Goal: Task Accomplishment & Management: Complete application form

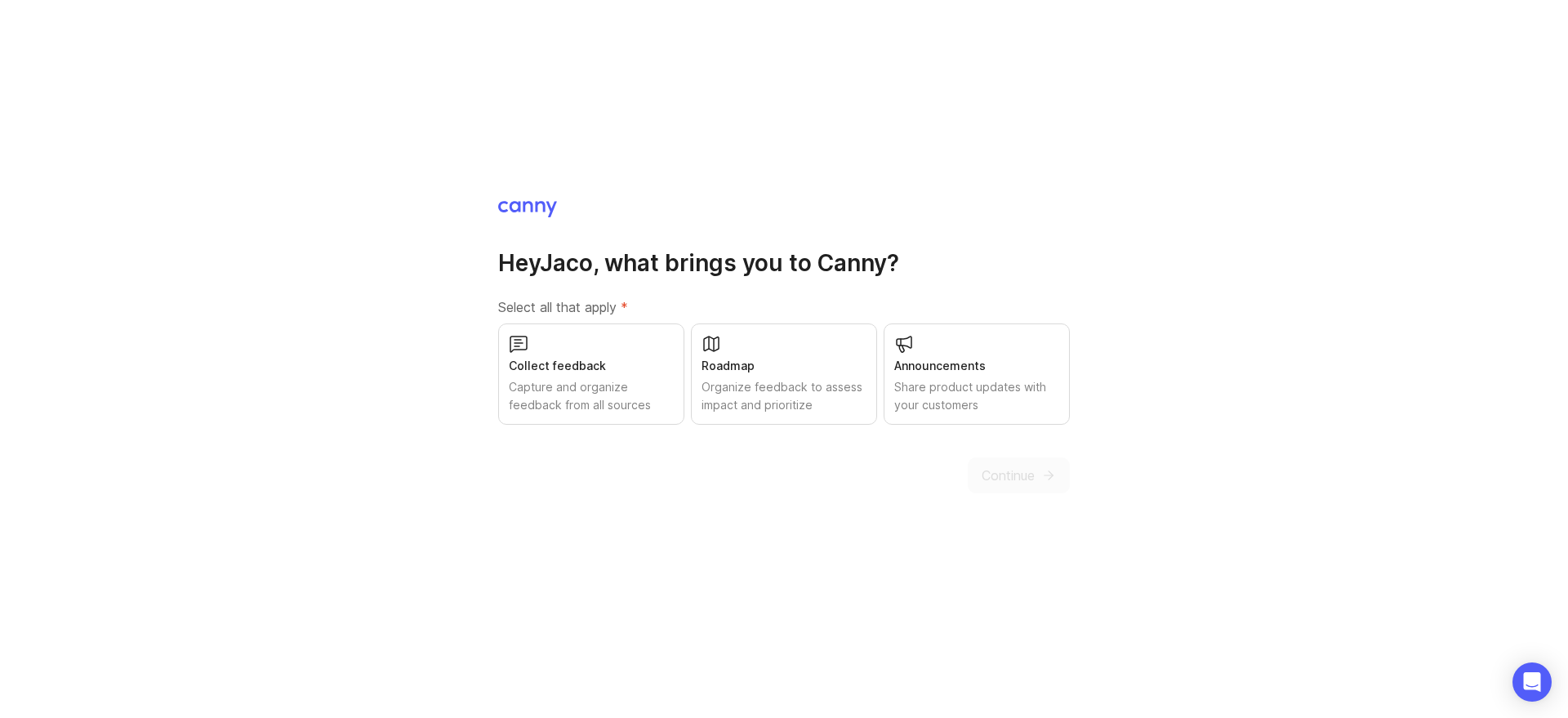
click at [578, 392] on div "Capture and organize feedback from all sources" at bounding box center [591, 396] width 165 height 36
click at [745, 373] on div "Roadmap" at bounding box center [784, 366] width 165 height 18
click at [952, 390] on div "Share product updates with your customers" at bounding box center [977, 396] width 165 height 36
click at [1012, 479] on span "Continue" at bounding box center [1009, 475] width 54 height 20
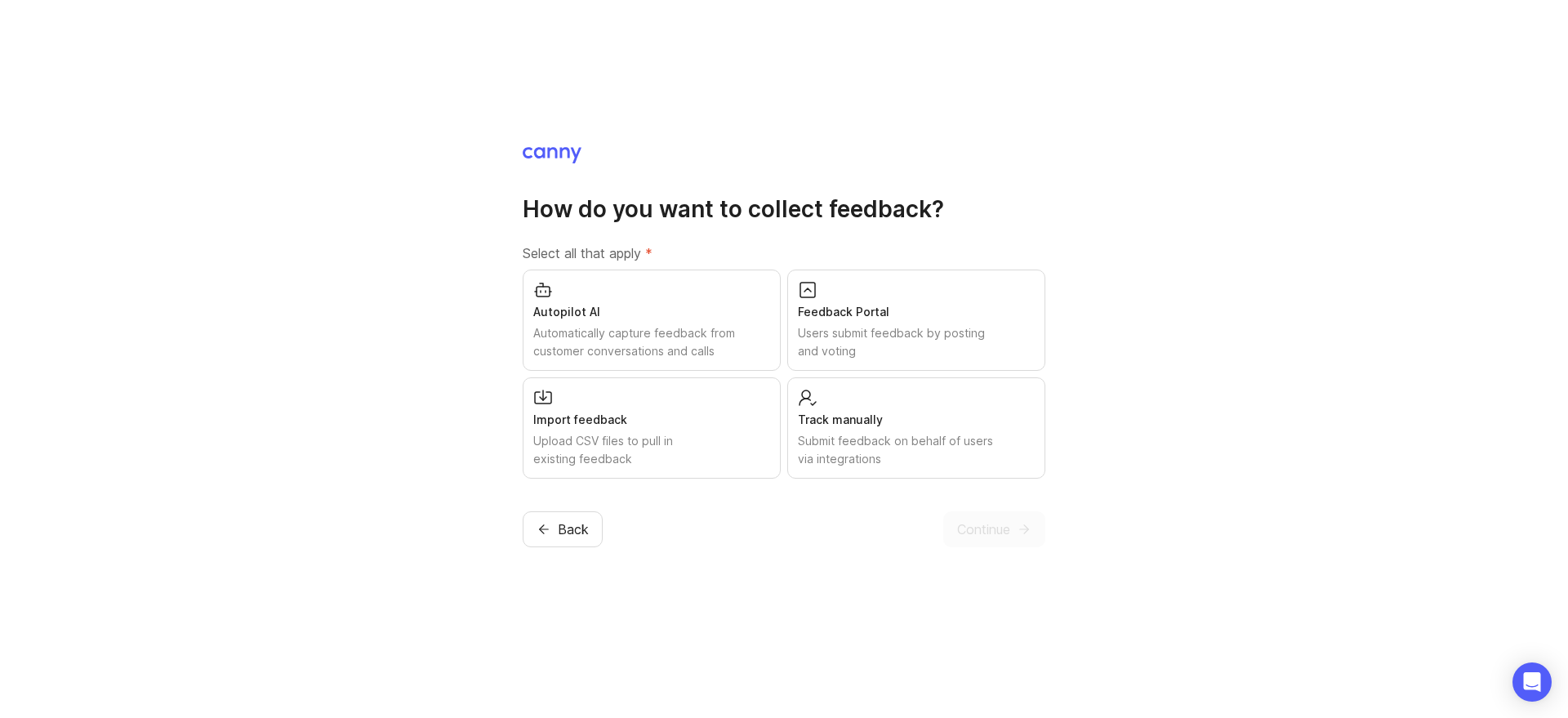
click at [627, 320] on div "Autopilot AI Automatically capture feedback from customer conversations and cal…" at bounding box center [652, 320] width 258 height 101
click at [854, 341] on div "Users submit feedback by posting and voting" at bounding box center [916, 342] width 237 height 36
click at [1013, 528] on button "Continue" at bounding box center [994, 530] width 102 height 36
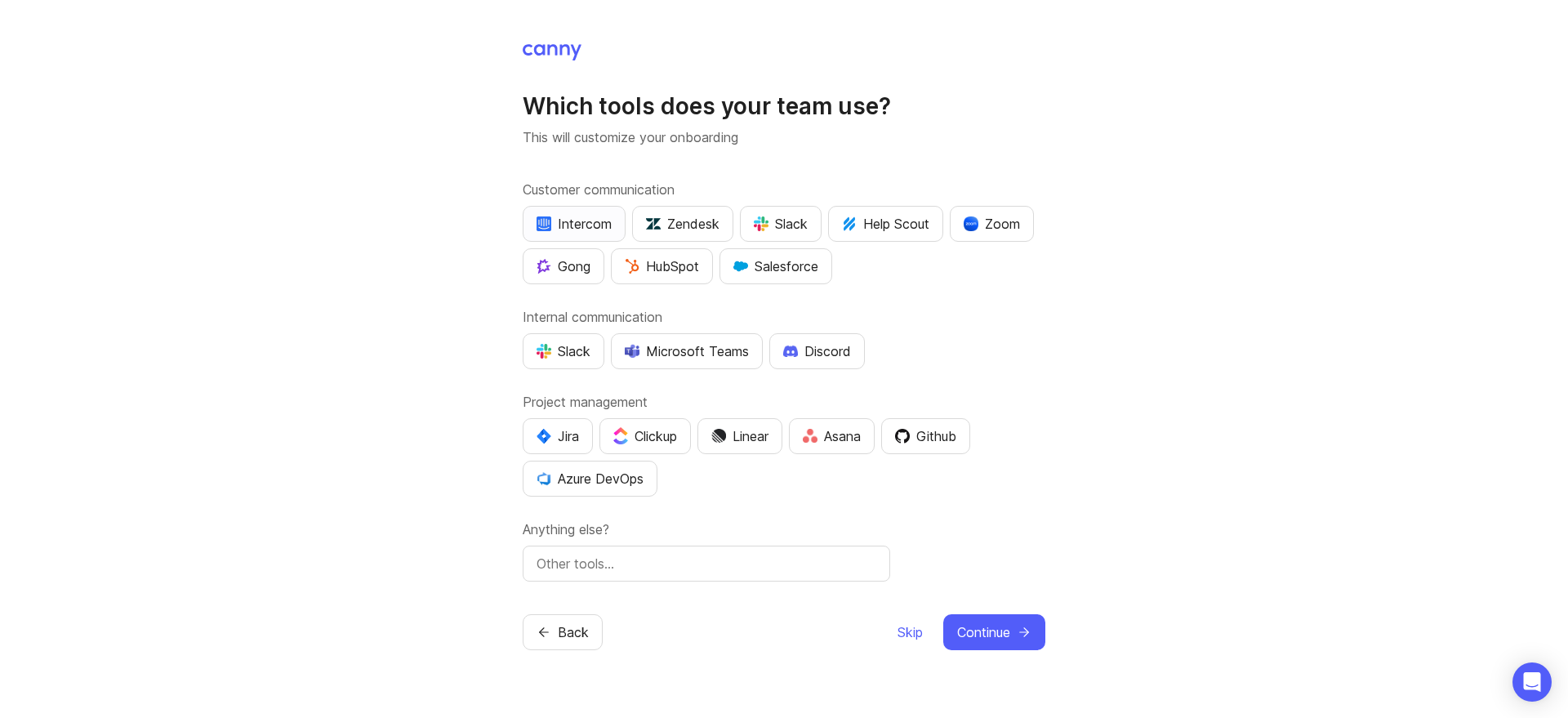
click at [584, 234] on button "Intercom" at bounding box center [574, 224] width 103 height 36
click at [847, 355] on div "Discord" at bounding box center [817, 351] width 67 height 20
click at [674, 440] on div "Clickup" at bounding box center [645, 436] width 63 height 20
click at [1007, 627] on span "Continue" at bounding box center [984, 633] width 54 height 20
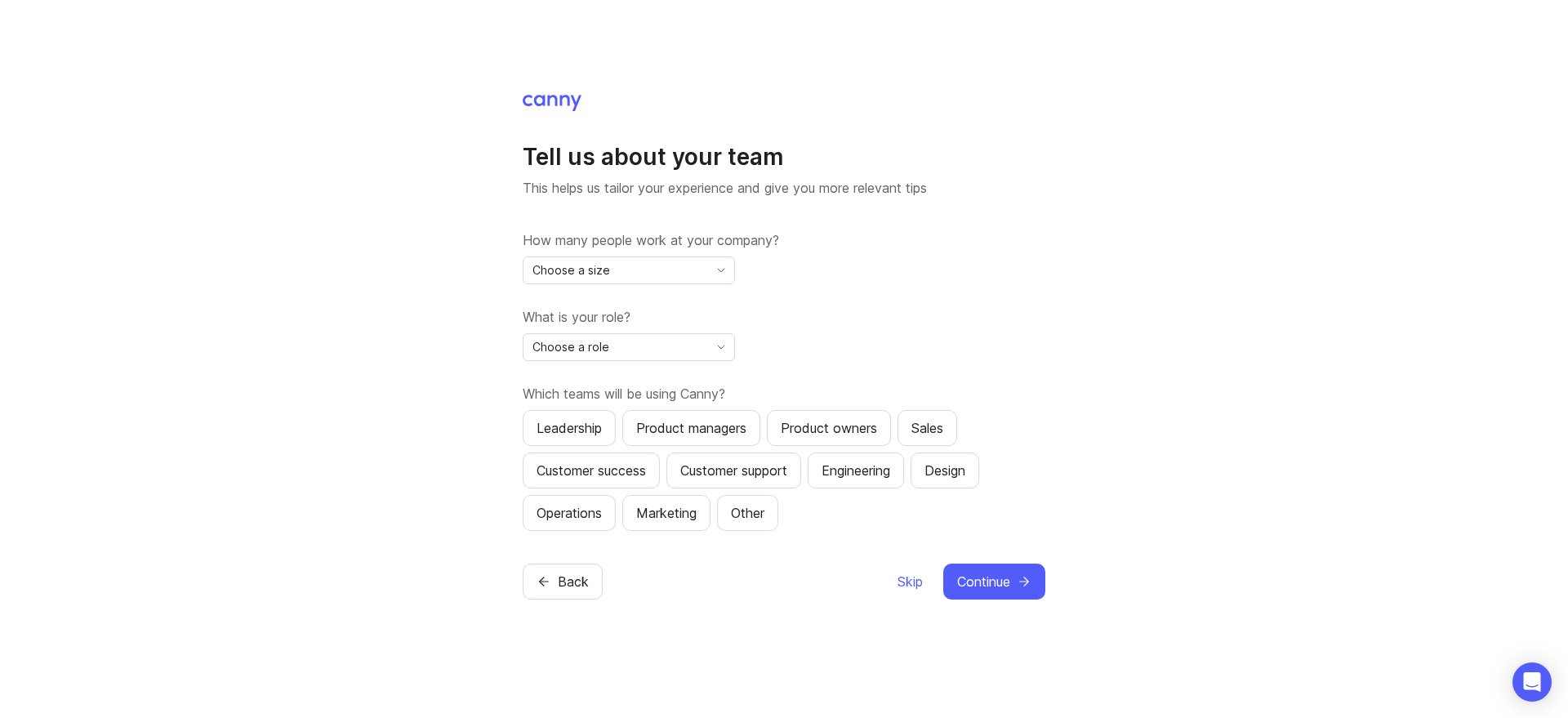
click at [709, 264] on icon "toggle icon" at bounding box center [721, 270] width 26 height 13
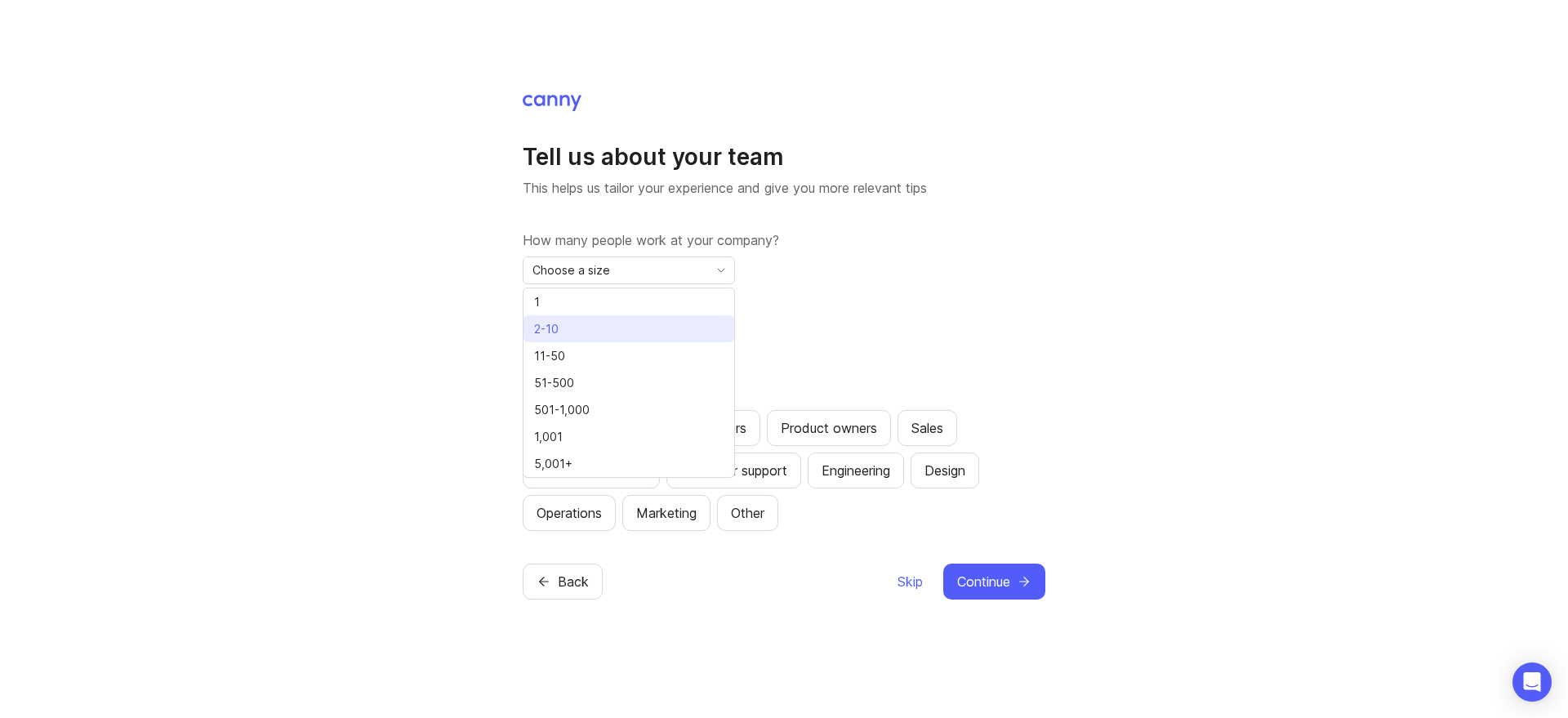
click at [587, 325] on li "2-10" at bounding box center [629, 328] width 210 height 27
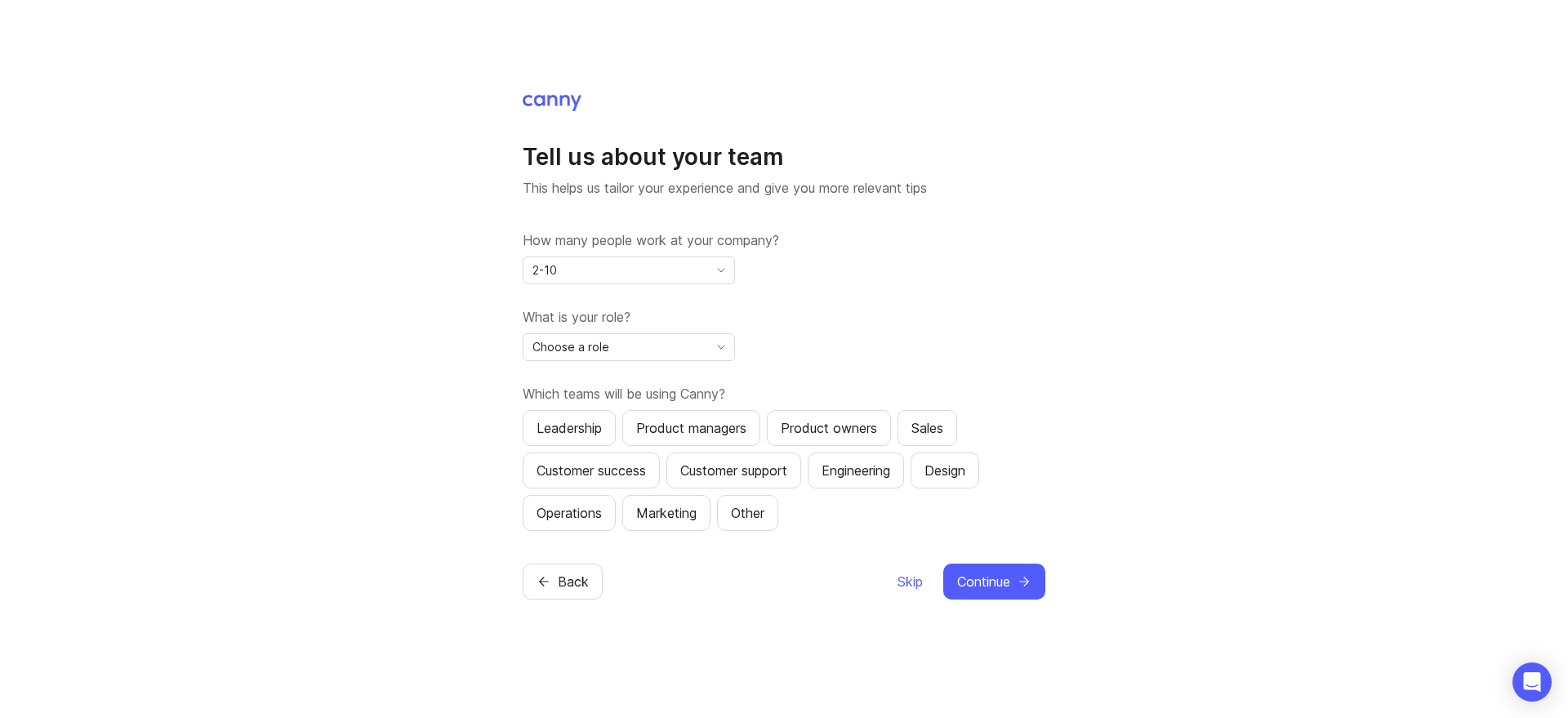
click at [603, 341] on span "Choose a role" at bounding box center [570, 347] width 76 height 18
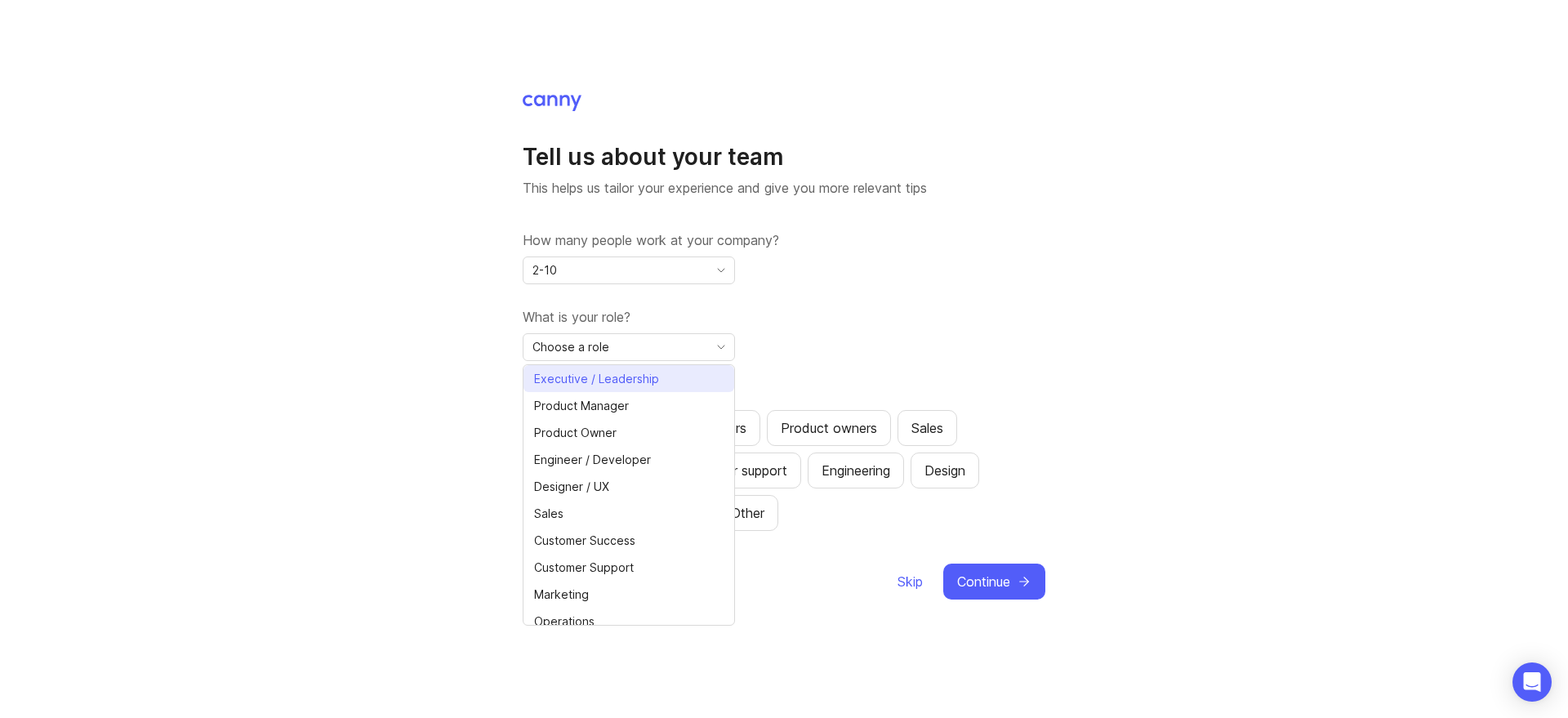
click at [601, 372] on span "Executive / Leadership" at bounding box center [597, 379] width 125 height 18
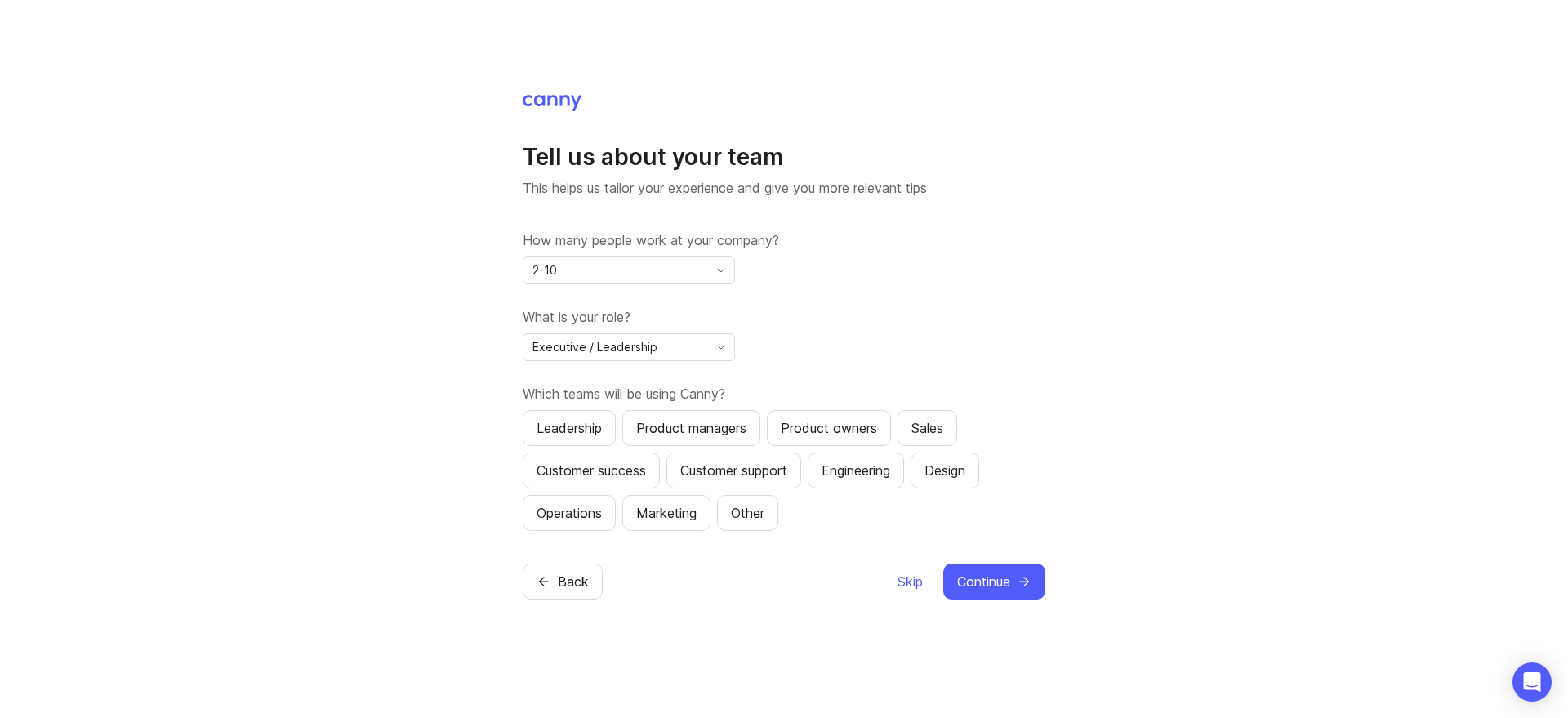
click at [639, 356] on div "Executive / Leadership" at bounding box center [616, 347] width 184 height 26
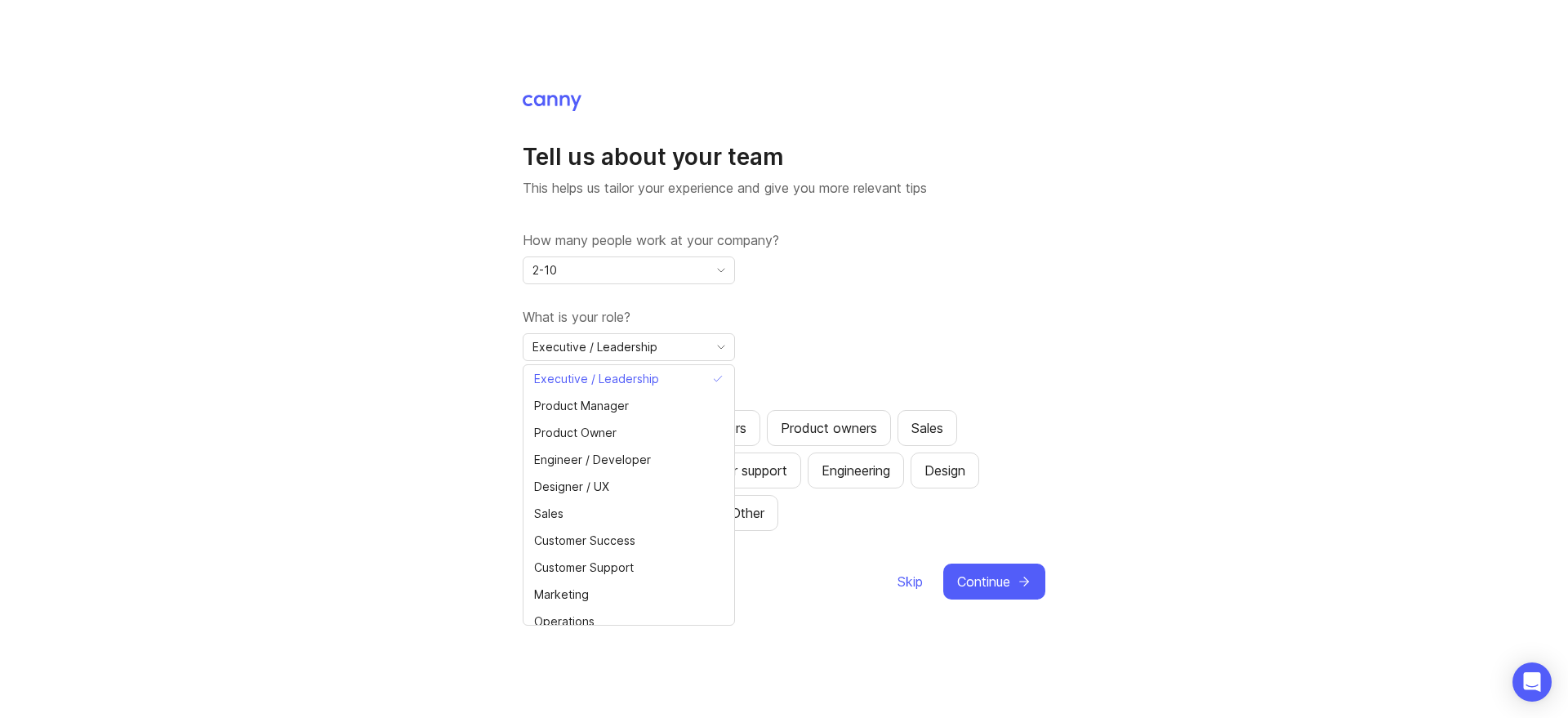
click at [1128, 265] on div "Tell us about your team This helps us tailor your experience and give you more …" at bounding box center [784, 359] width 1568 height 718
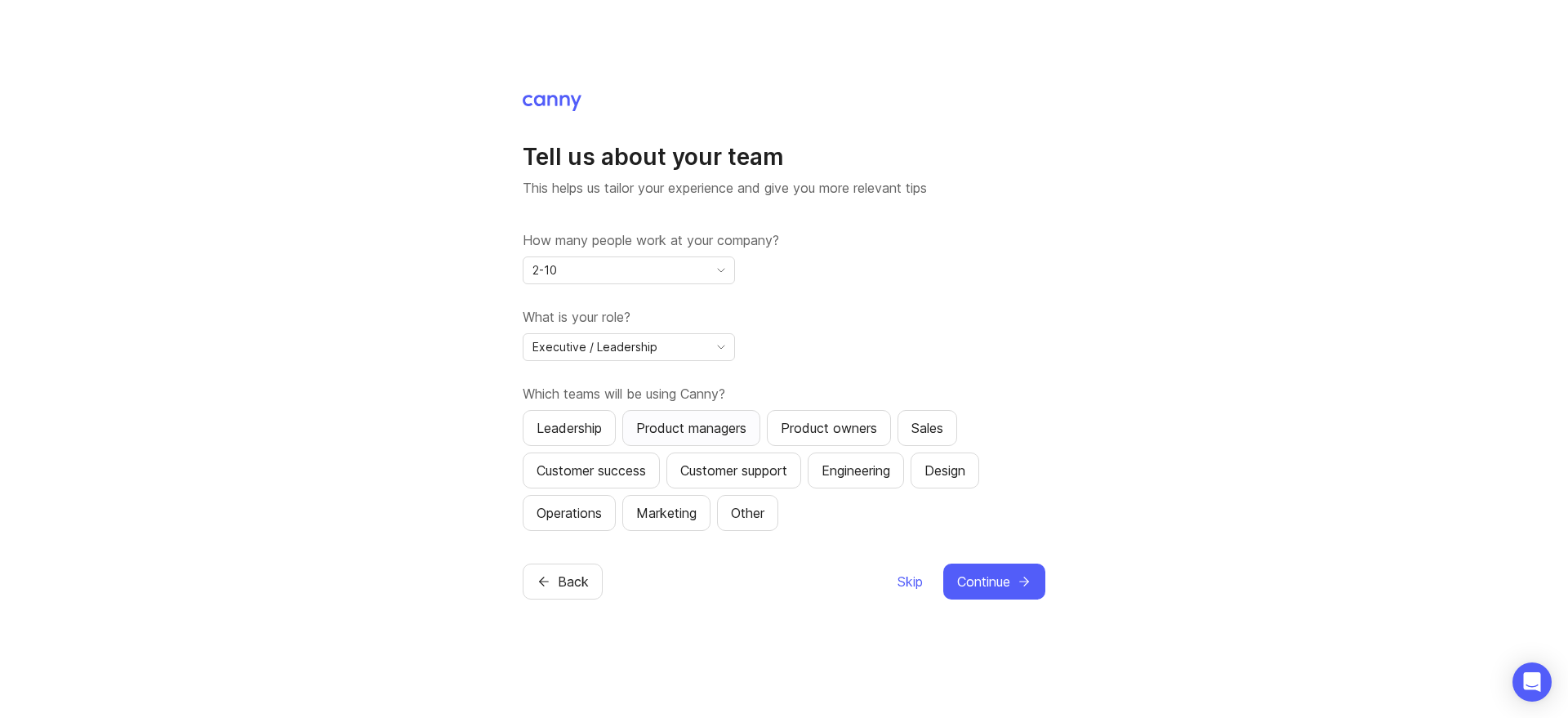
click at [713, 423] on div "Product managers" at bounding box center [691, 428] width 110 height 20
click at [739, 465] on div "Customer support" at bounding box center [734, 470] width 107 height 20
click at [842, 465] on div "Engineering" at bounding box center [855, 470] width 68 height 20
click at [956, 465] on div "Design" at bounding box center [944, 470] width 41 height 20
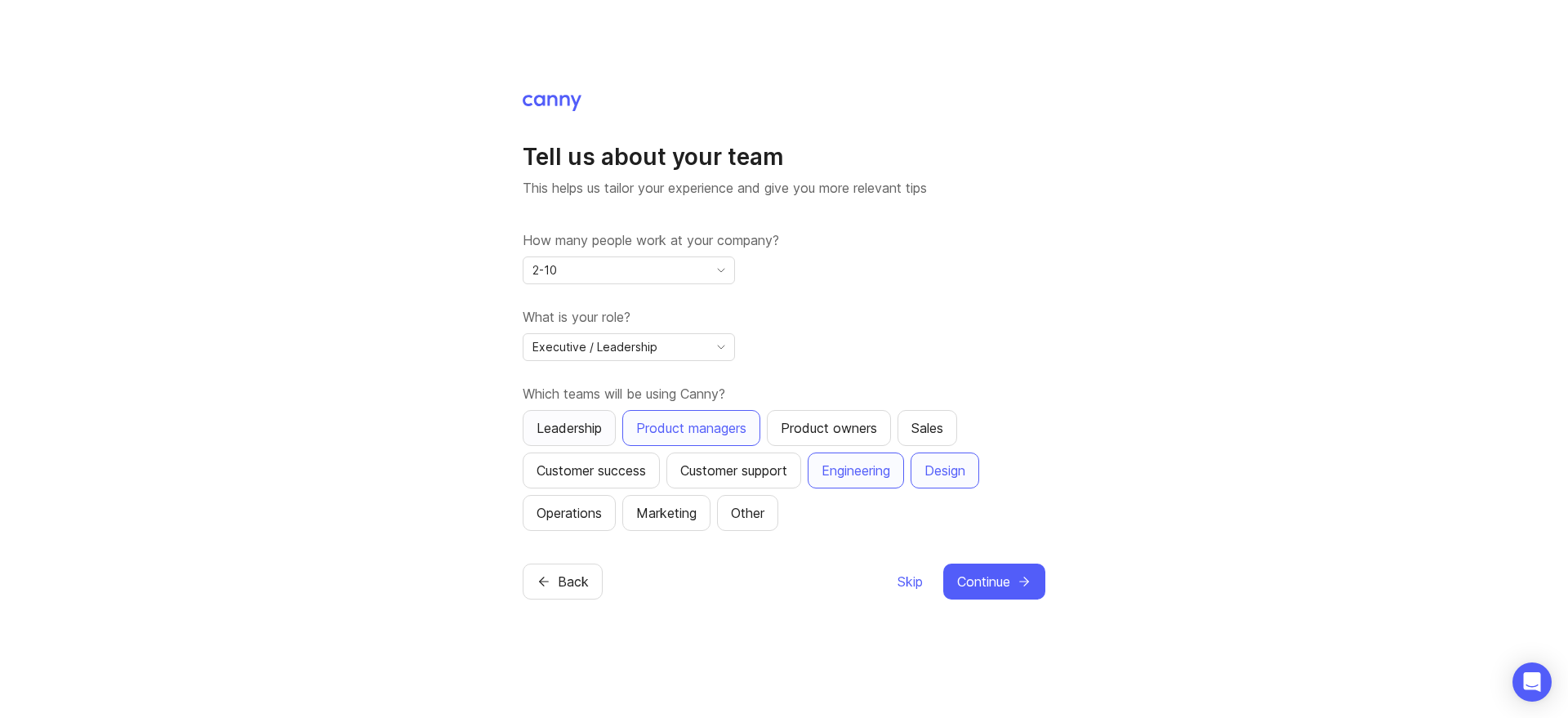
click at [587, 435] on div "Leadership" at bounding box center [569, 428] width 65 height 20
click at [1018, 579] on icon "submit" at bounding box center [1024, 581] width 15 height 15
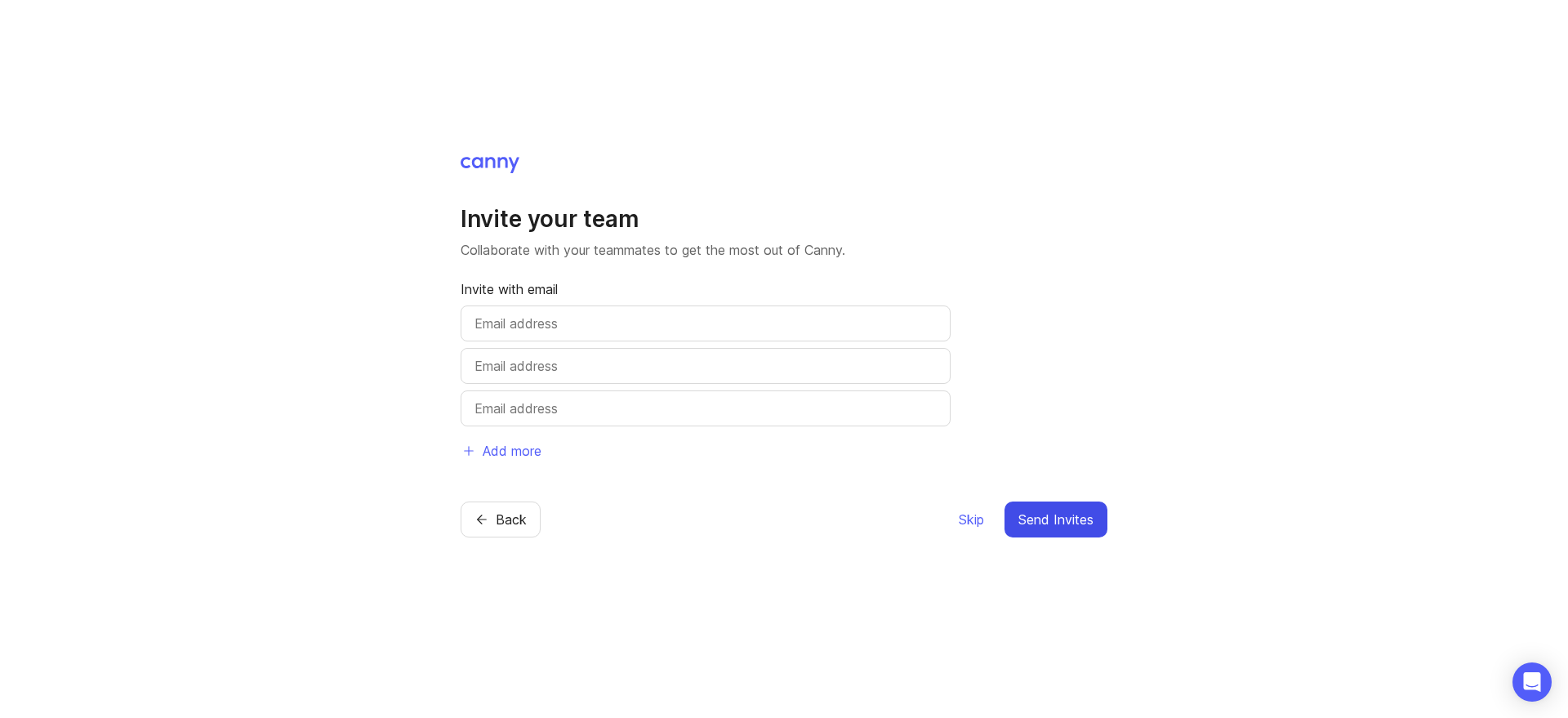
click at [589, 326] on input "text" at bounding box center [705, 323] width 462 height 20
type input "[PERSON_NAME][EMAIL_ADDRESS][DOMAIN_NAME]"
click at [609, 359] on input "text" at bounding box center [705, 366] width 462 height 20
type input "[PERSON_NAME][EMAIL_ADDRESS][DOMAIN_NAME]"
click at [553, 411] on input "text" at bounding box center [705, 409] width 462 height 20
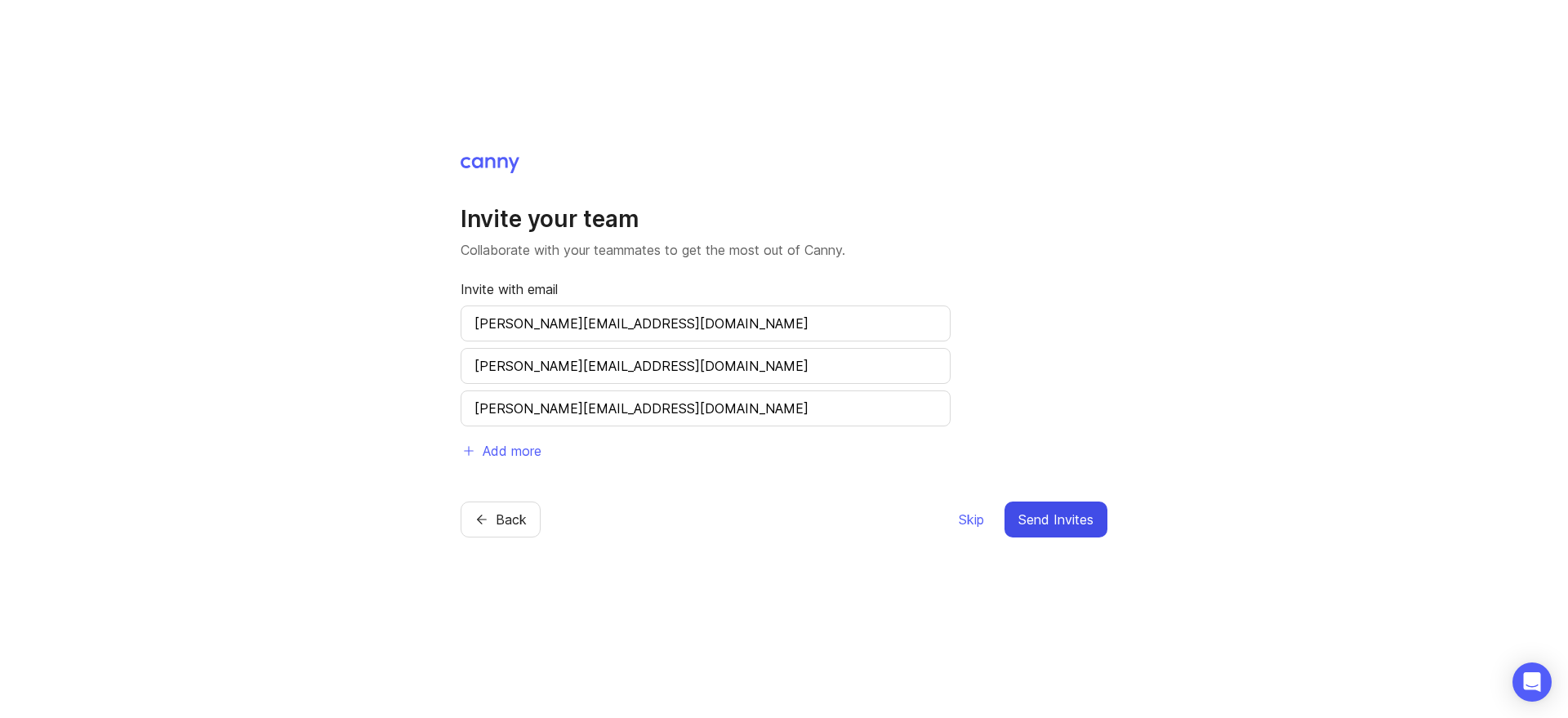
type input "[PERSON_NAME][EMAIL_ADDRESS][DOMAIN_NAME]"
click at [1373, 360] on div "Invite your team Collaborate with your teammates to get the most out of [PERSON…" at bounding box center [784, 359] width 1568 height 718
click at [1091, 516] on span "Send Invites" at bounding box center [1056, 520] width 75 height 20
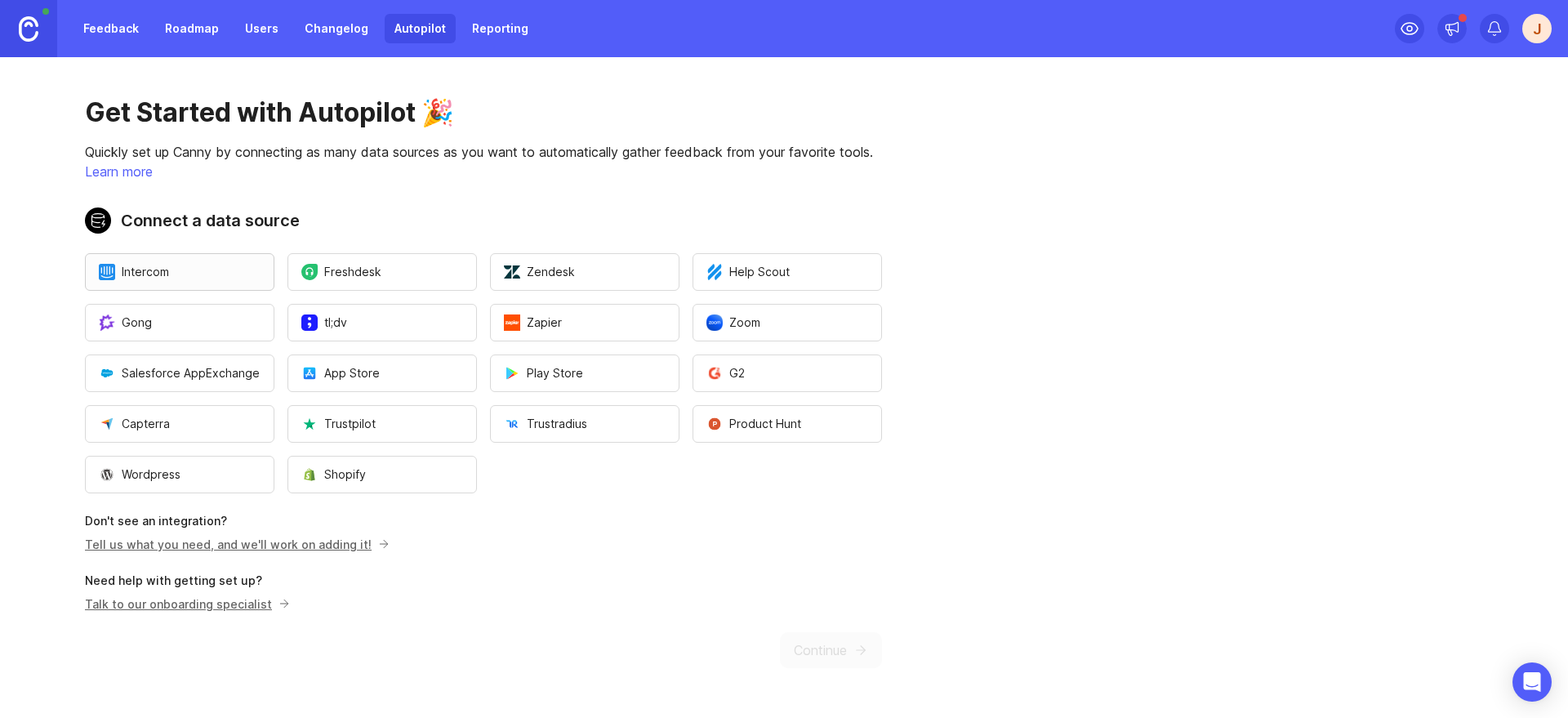
click at [192, 262] on button "Intercom" at bounding box center [180, 272] width 189 height 38
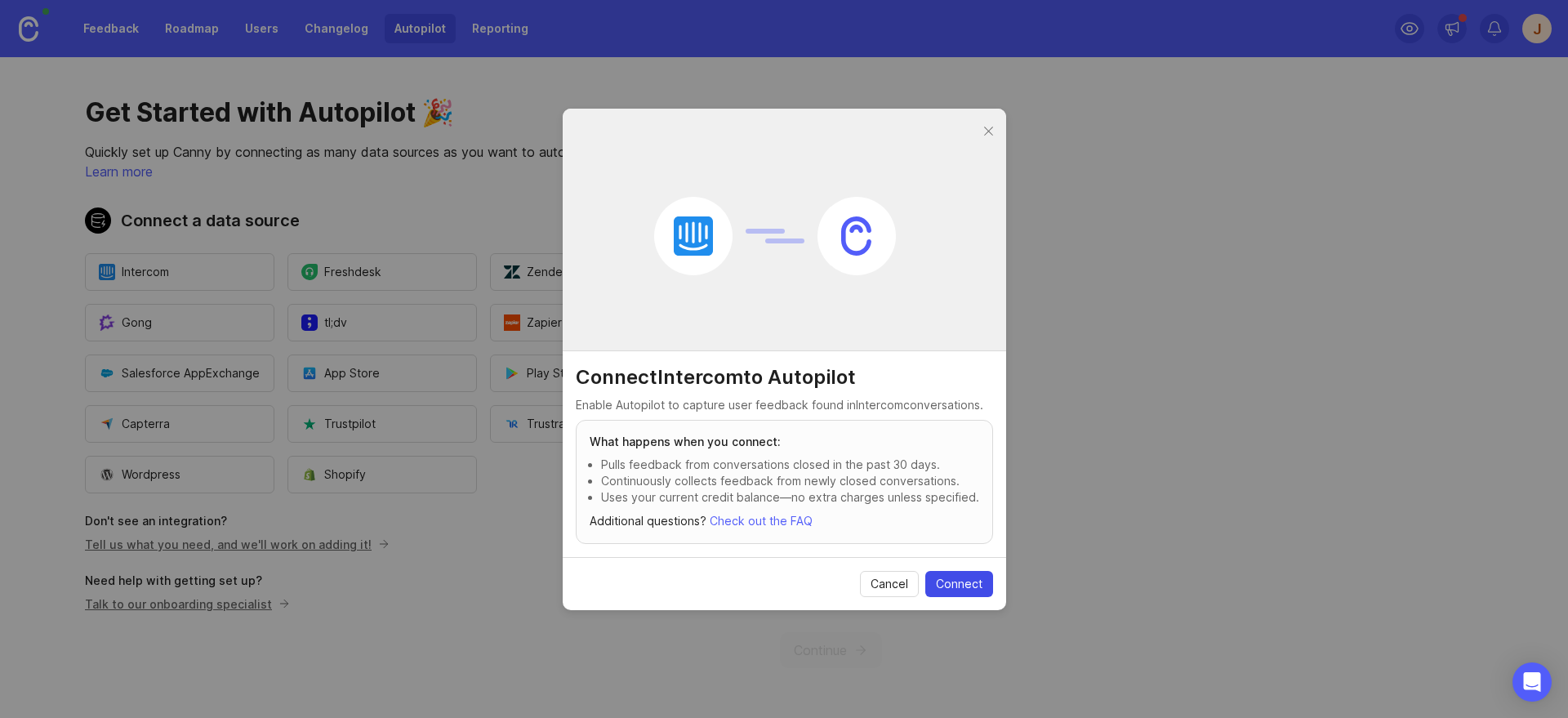
click at [956, 581] on span "Connect" at bounding box center [959, 584] width 47 height 16
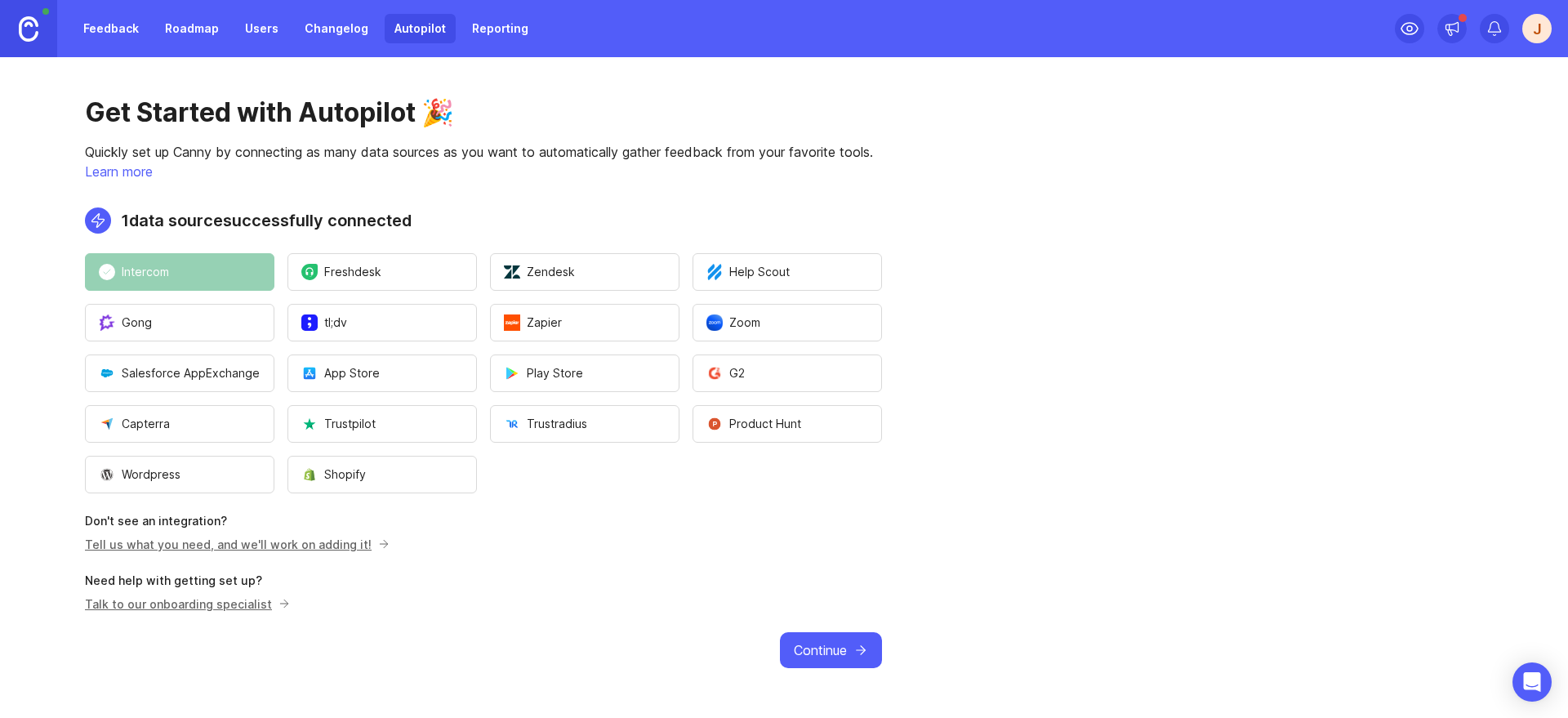
click at [826, 647] on span "Continue" at bounding box center [820, 651] width 54 height 20
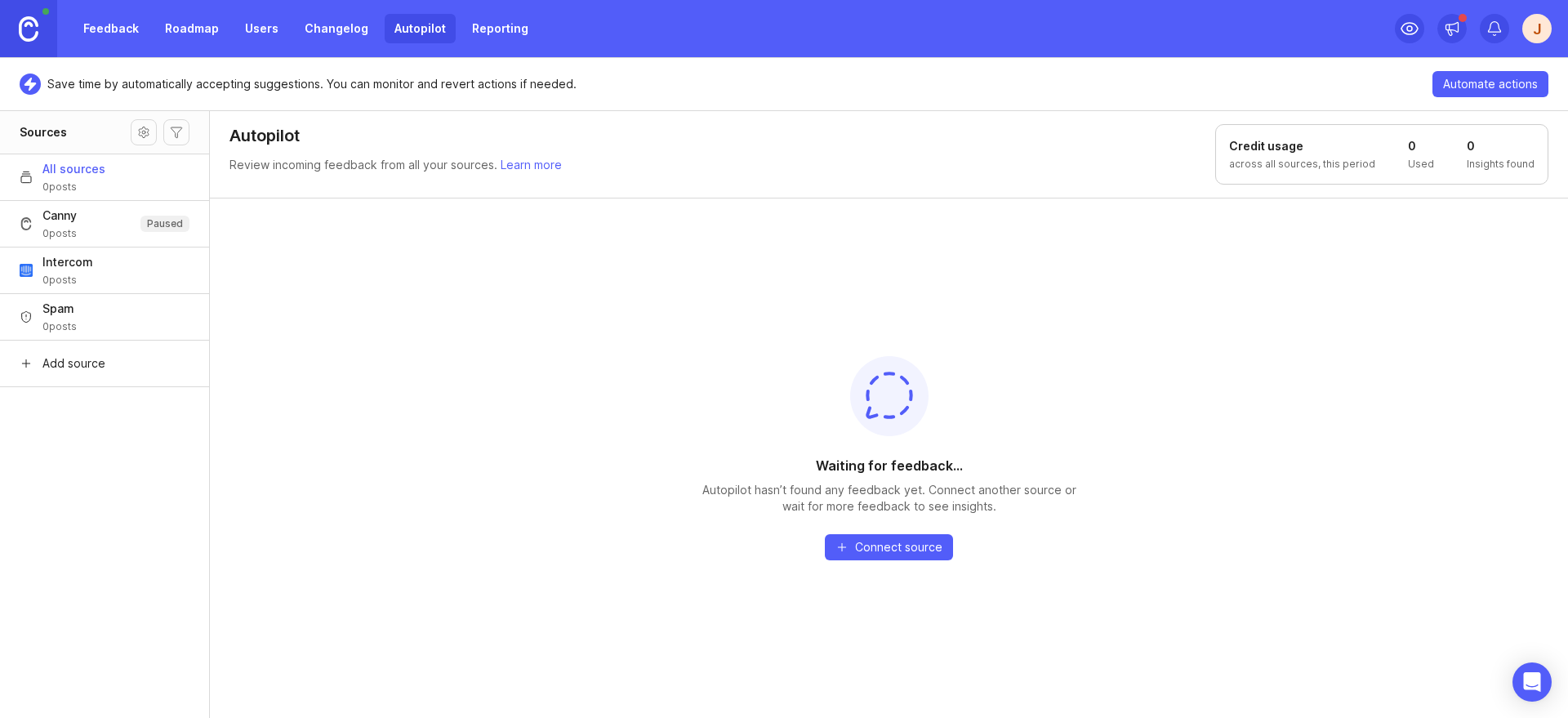
click at [76, 224] on button "Canny 0 posts Paused" at bounding box center [104, 223] width 209 height 47
click at [196, 34] on link "Roadmap" at bounding box center [191, 29] width 73 height 30
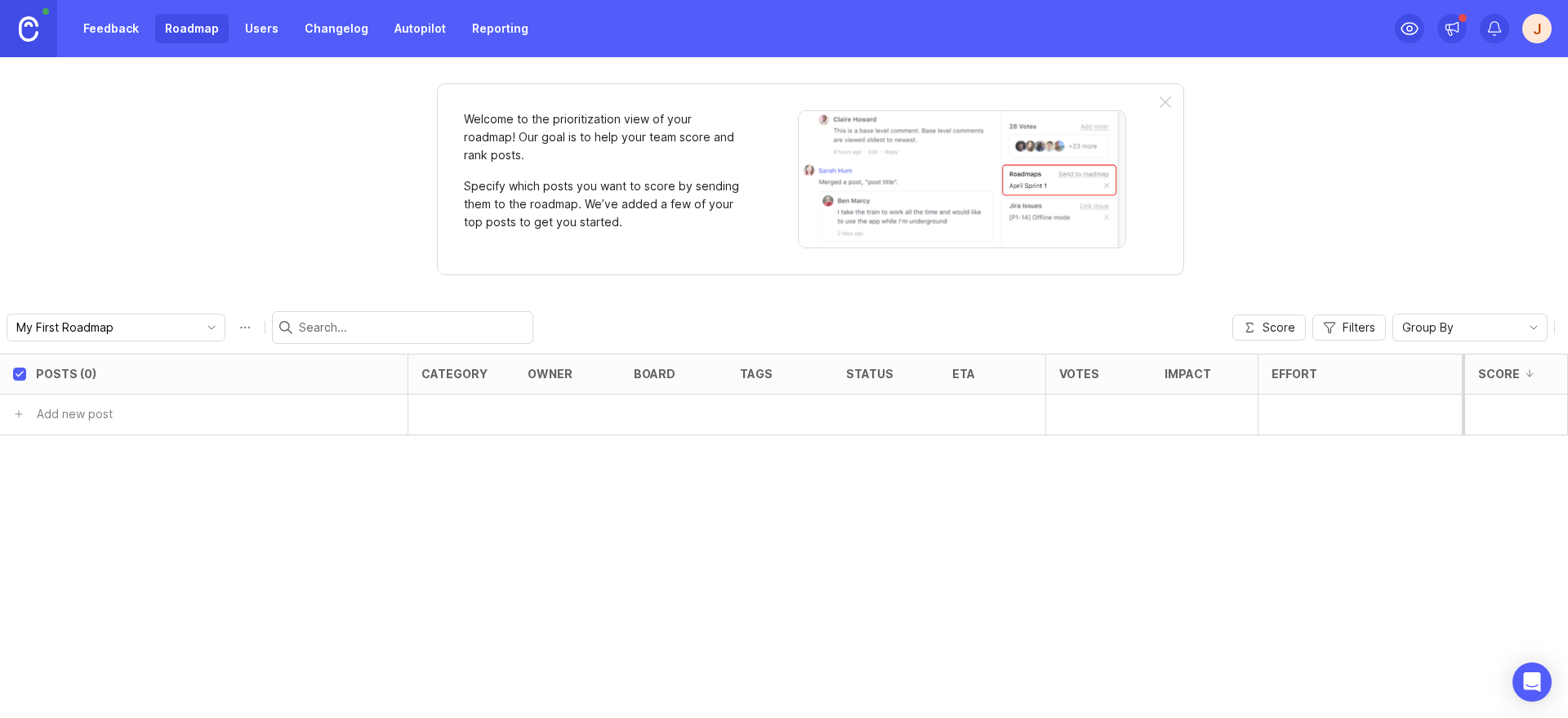
click at [167, 335] on div "My First Roadmap" at bounding box center [116, 327] width 219 height 28
click at [266, 215] on div "Welcome to the prioritization view of your roadmap! Our goal is to help your te…" at bounding box center [784, 388] width 1568 height 660
type input "Newsletter Deployment"
click at [292, 234] on div "Welcome to the prioritization view of your roadmap! Our goal is to help your te…" at bounding box center [784, 388] width 1568 height 660
click at [187, 415] on input "Newsletter Deployment" at bounding box center [153, 414] width 228 height 18
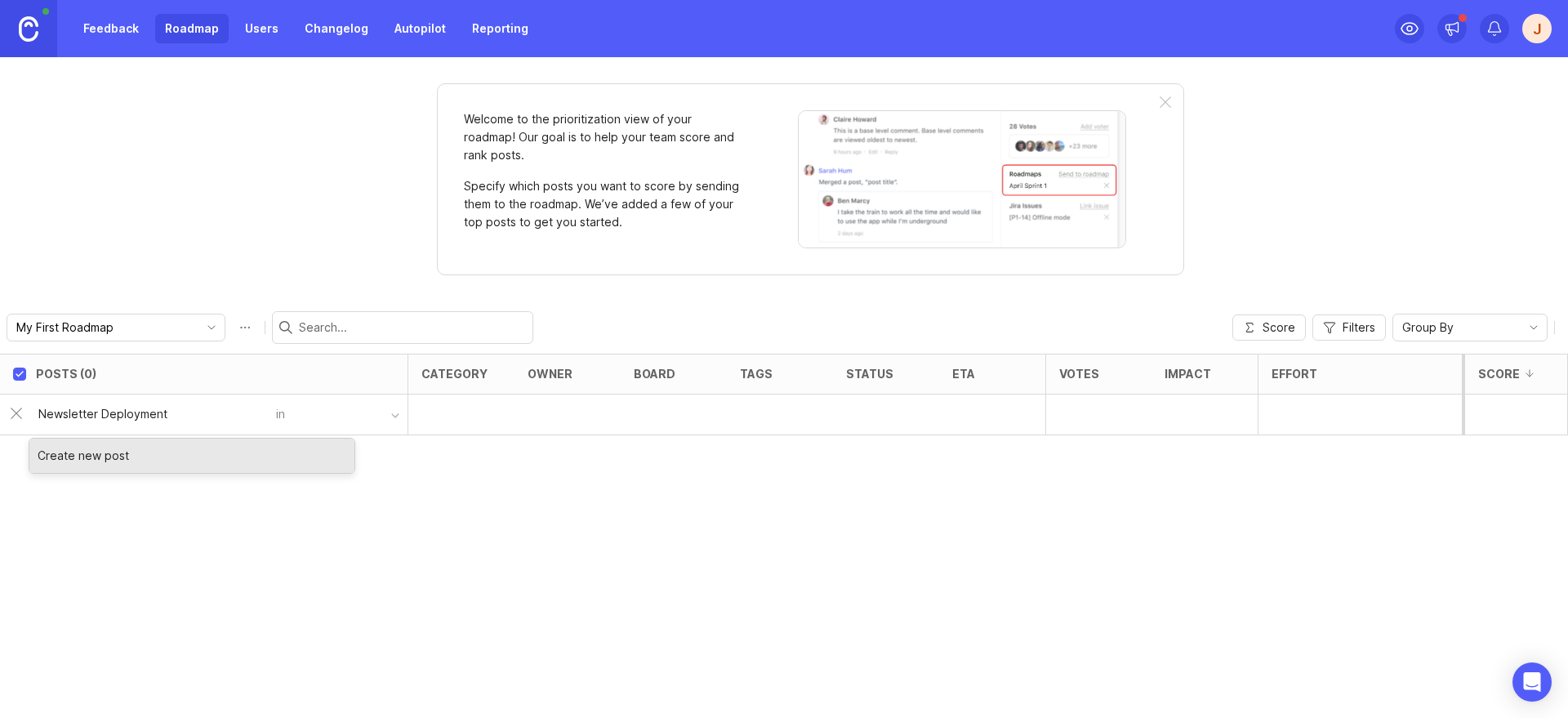
click at [124, 451] on div "Create new post" at bounding box center [192, 455] width 325 height 35
type input "Newsletter"
click at [398, 412] on div "button" at bounding box center [395, 416] width 8 height 8
click at [289, 415] on button "button" at bounding box center [346, 415] width 123 height 24
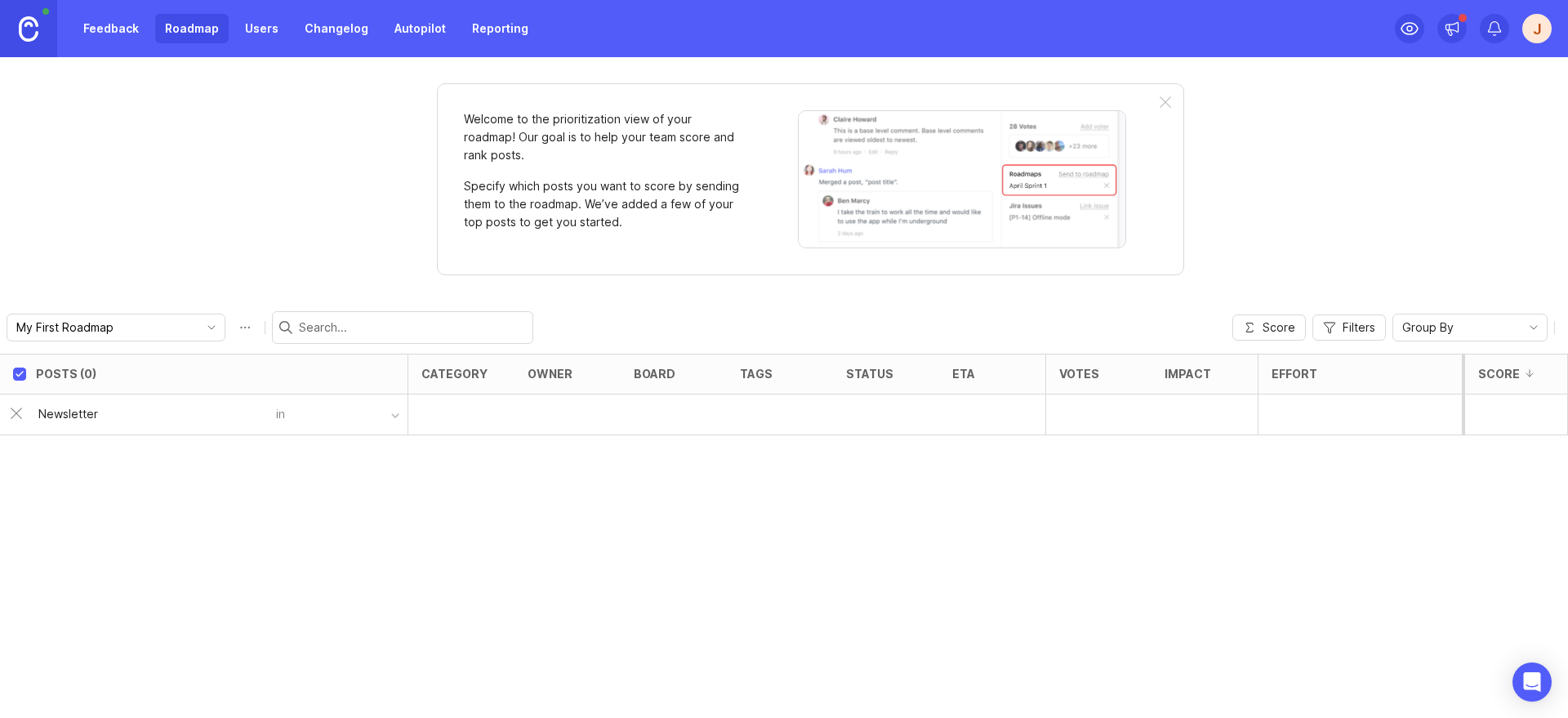
click at [393, 415] on div "button" at bounding box center [395, 416] width 8 height 8
click at [506, 416] on div at bounding box center [461, 415] width 106 height 41
click at [438, 562] on div "Posts (0) category owner board tags status eta Votes Impact Effort Score Newsle…" at bounding box center [784, 536] width 1568 height 364
click at [282, 414] on div "in" at bounding box center [341, 415] width 132 height 24
click at [303, 420] on button "button" at bounding box center [346, 415] width 123 height 24
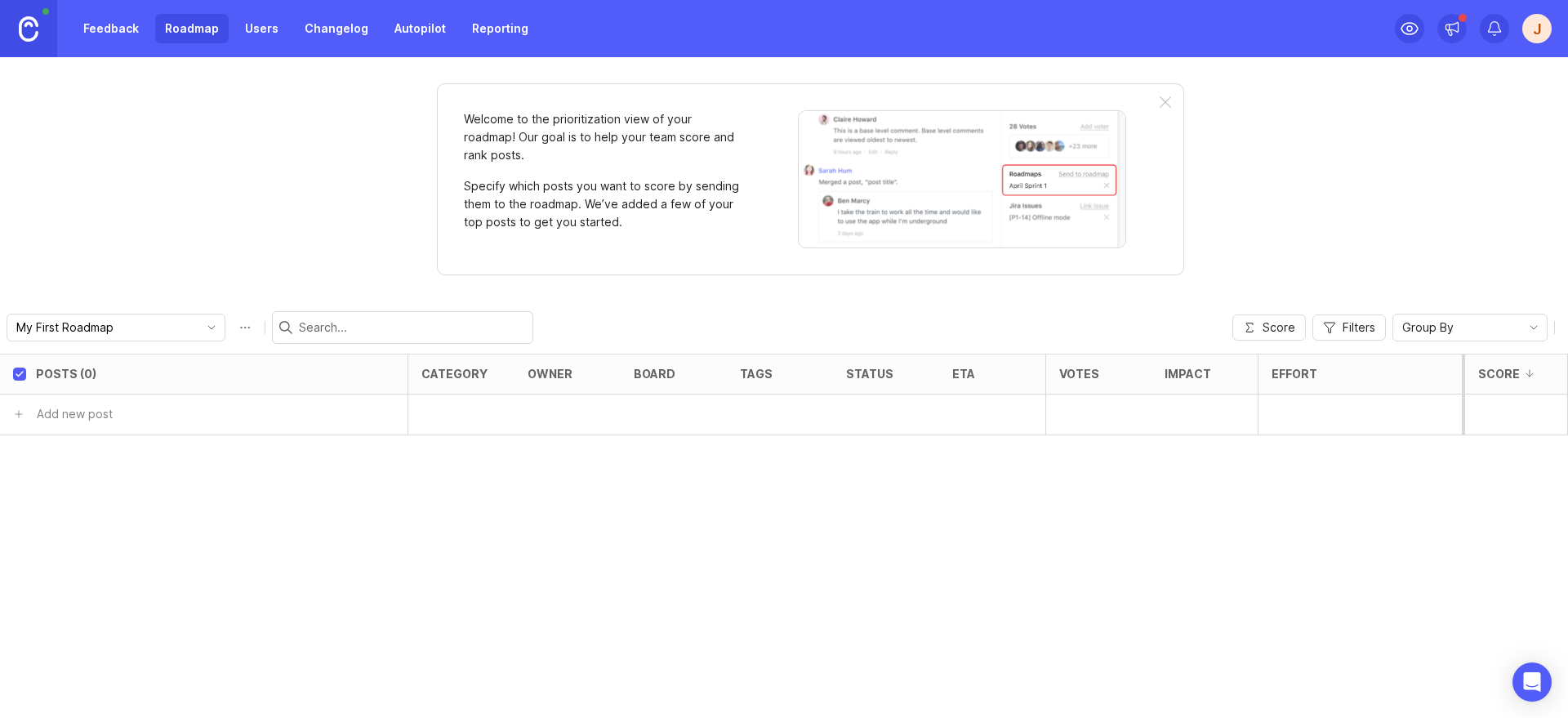
click at [105, 30] on link "Feedback" at bounding box center [111, 29] width 75 height 30
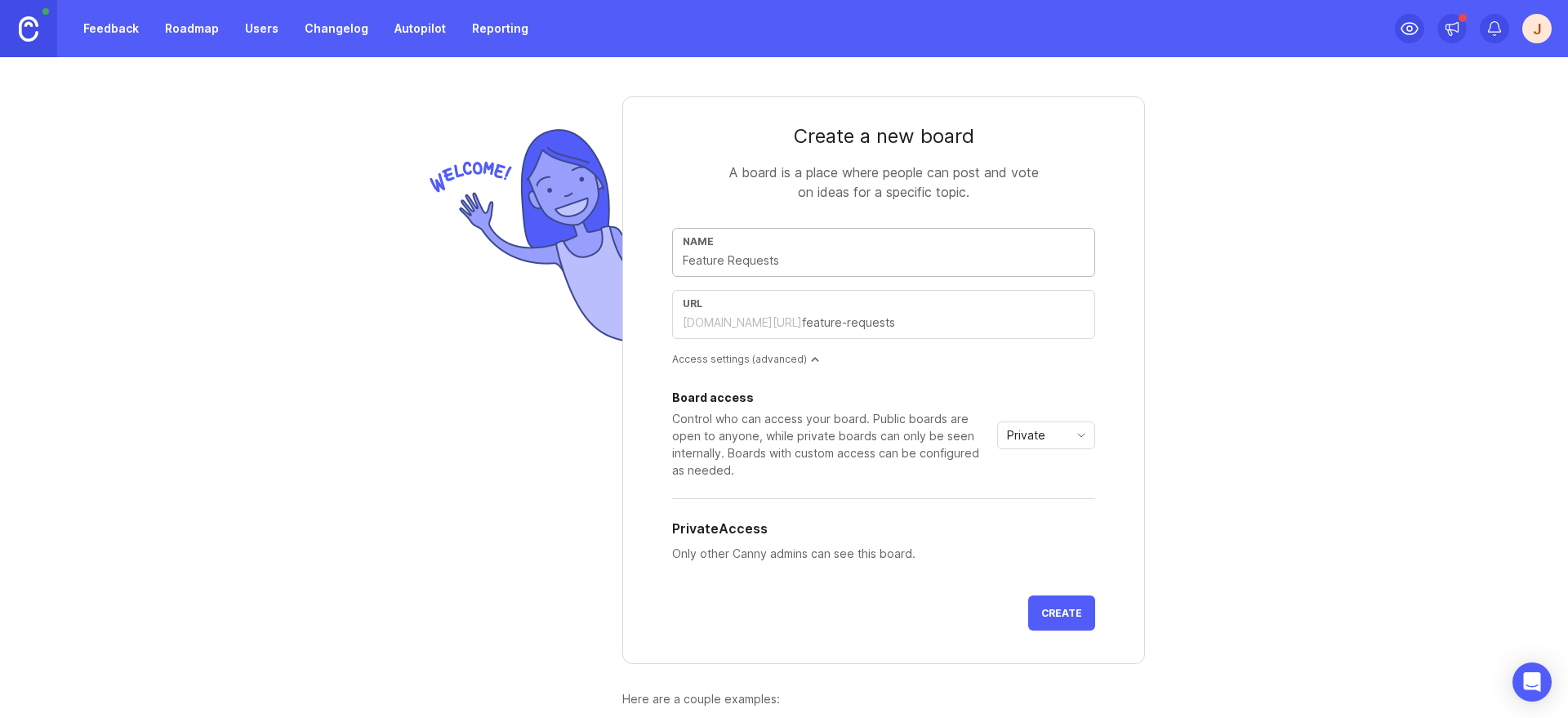
click at [196, 29] on link "Roadmap" at bounding box center [191, 29] width 73 height 30
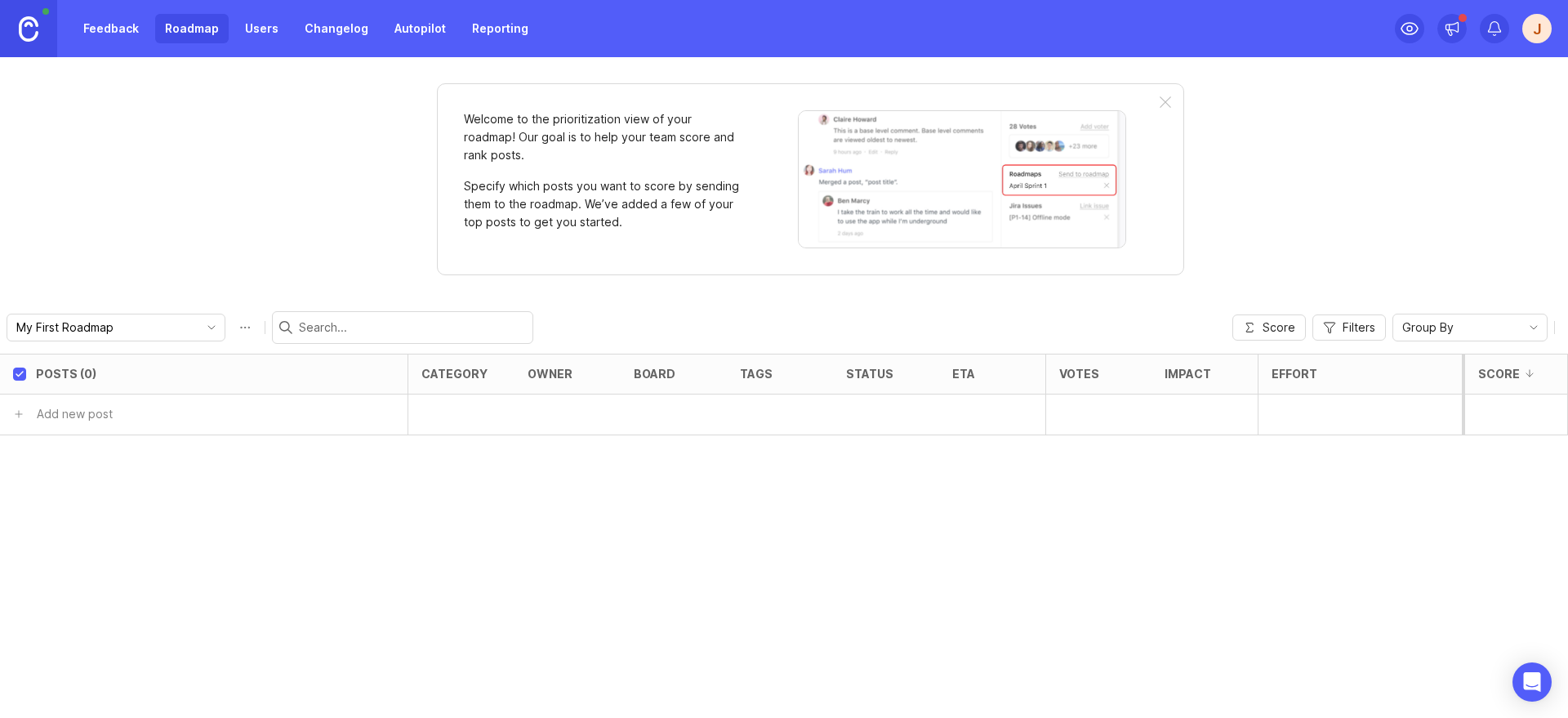
click at [262, 35] on link "Users" at bounding box center [262, 29] width 54 height 30
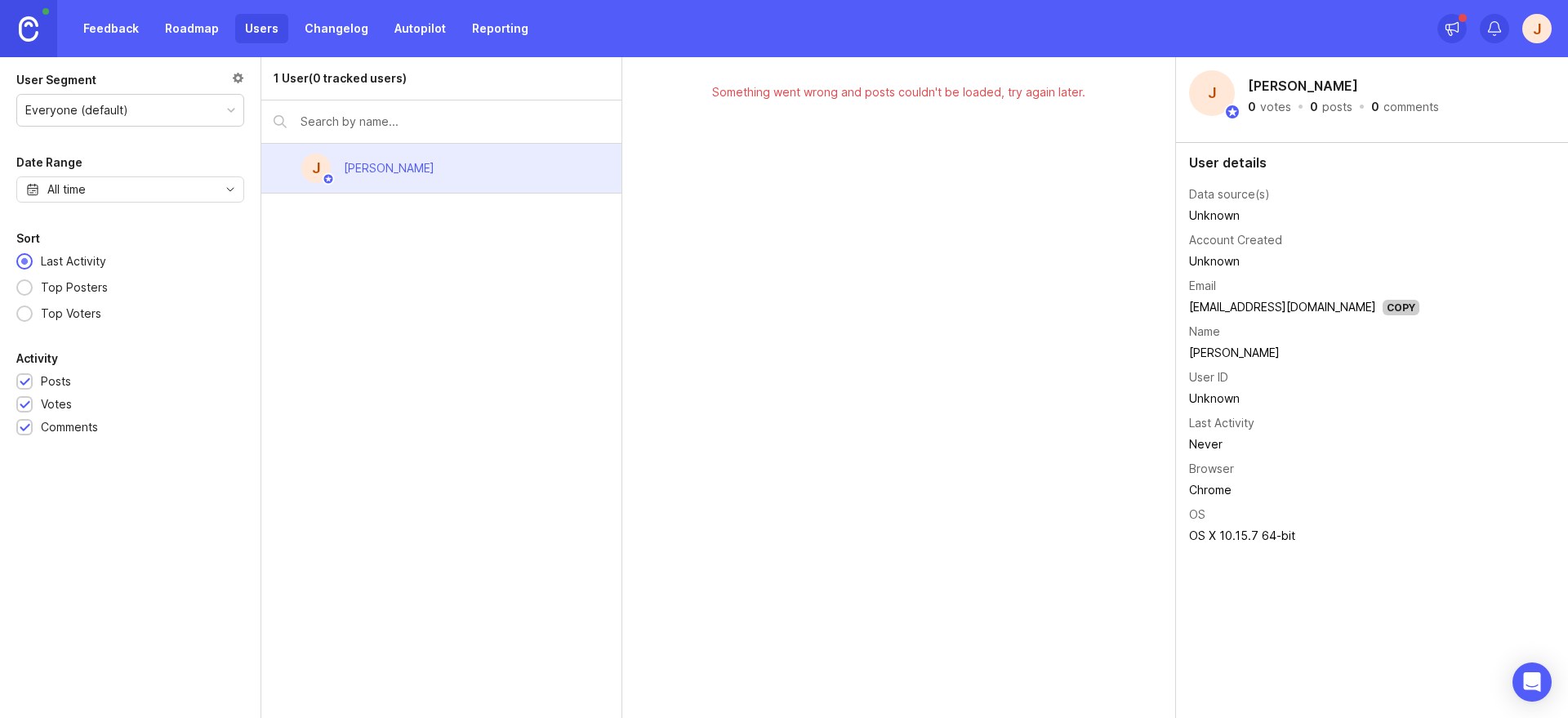
click at [335, 24] on link "Changelog" at bounding box center [336, 29] width 83 height 30
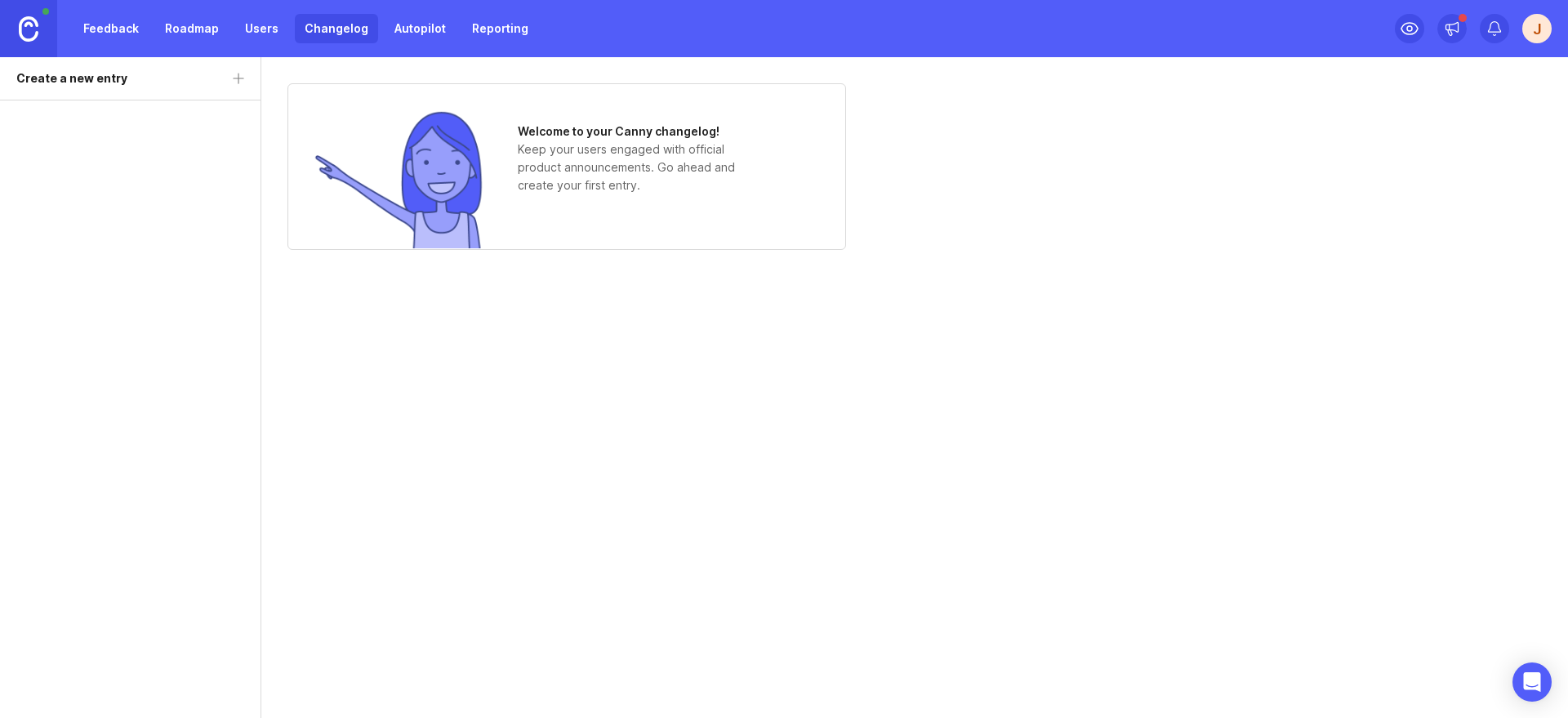
click at [425, 25] on link "Autopilot" at bounding box center [421, 29] width 71 height 30
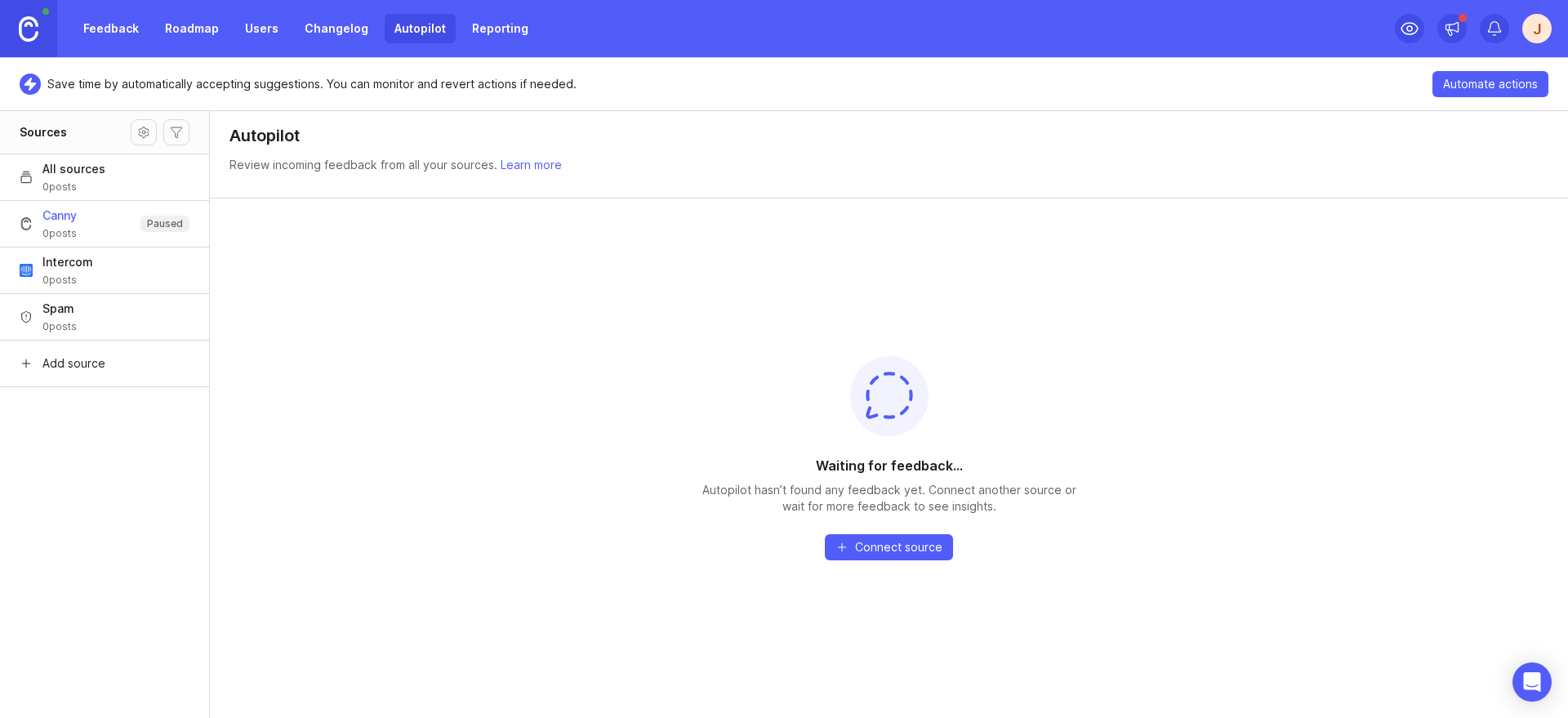
click at [492, 34] on link "Reporting" at bounding box center [500, 29] width 76 height 30
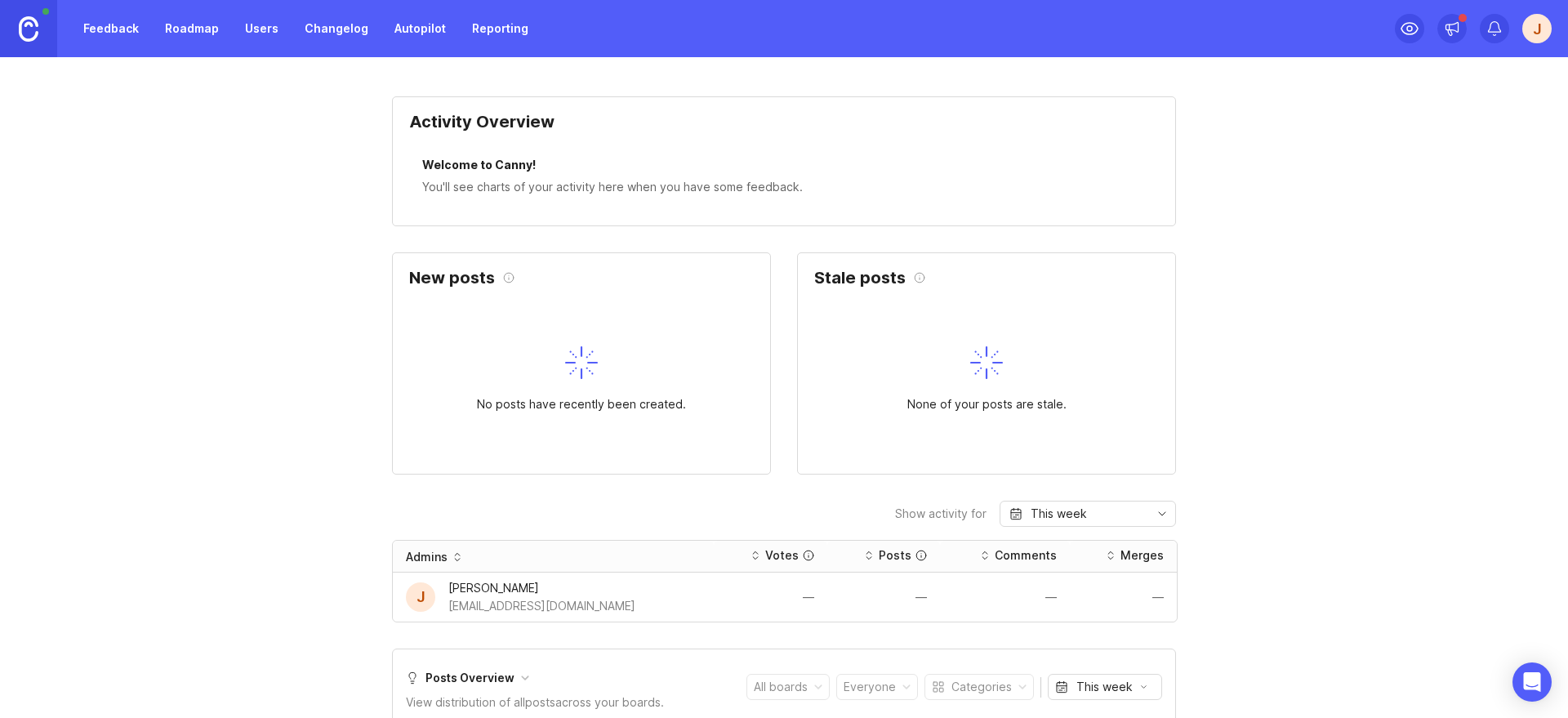
click at [431, 31] on link "Autopilot" at bounding box center [421, 29] width 71 height 30
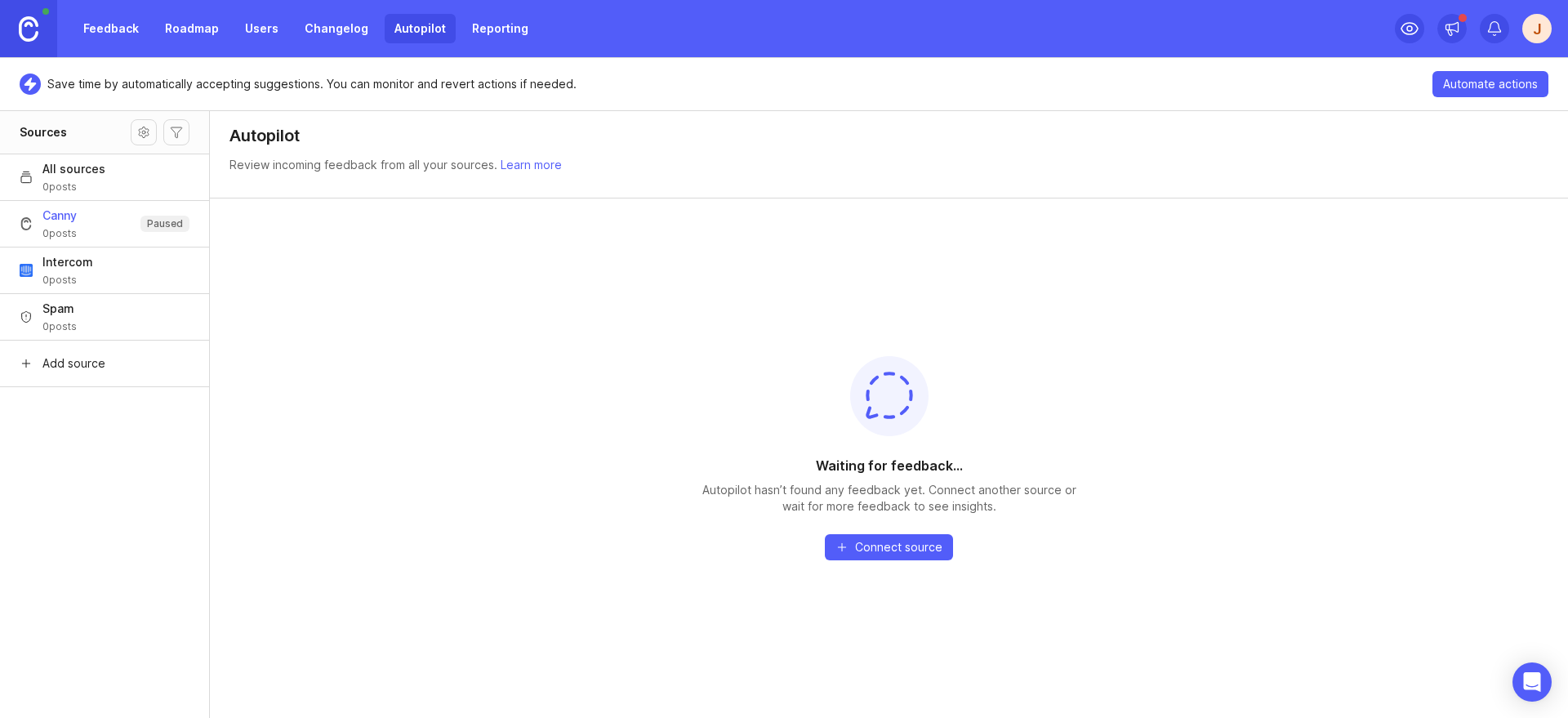
click at [1531, 40] on div "J" at bounding box center [1537, 29] width 30 height 30
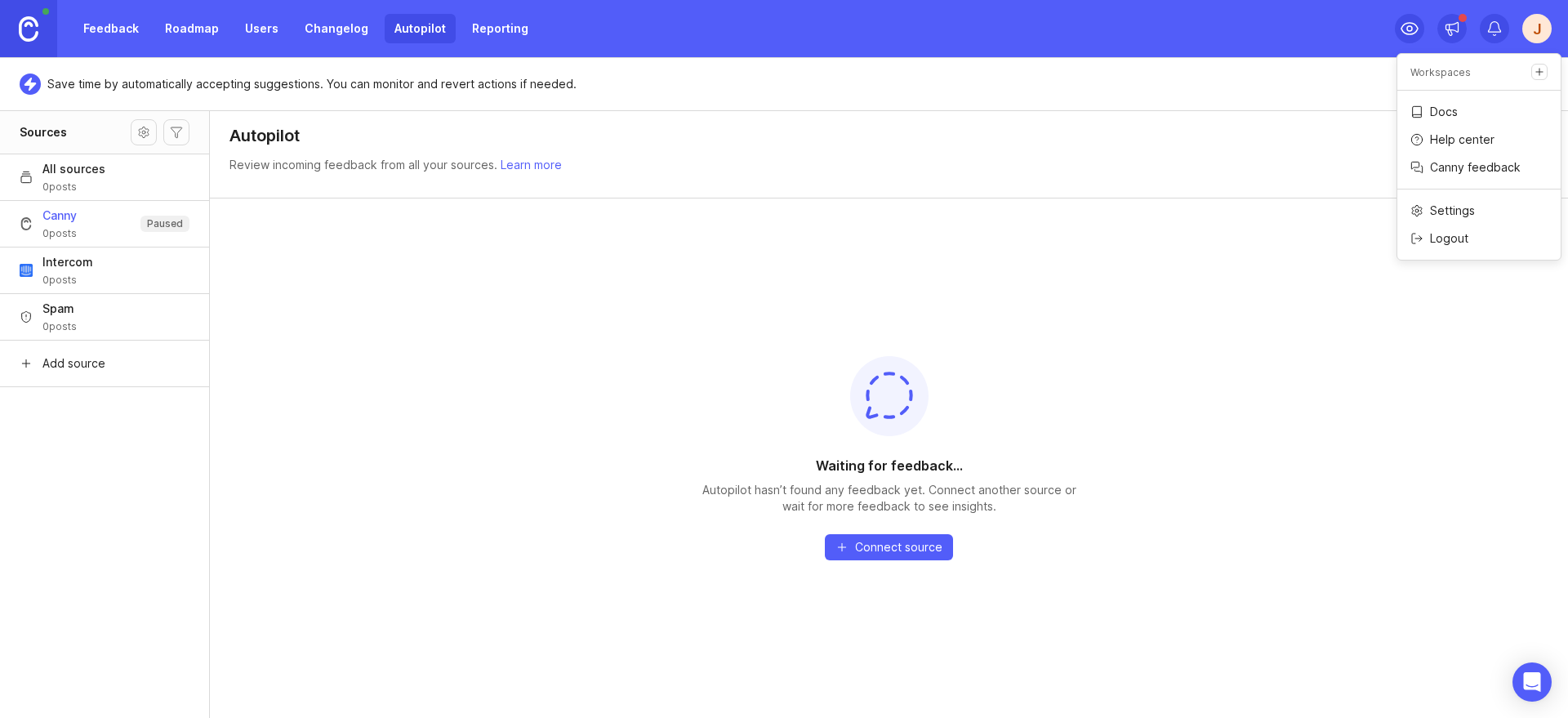
click at [1296, 252] on div "Waiting for feedback... Autopilot hasn’t found any feedback yet. Connect anothe…" at bounding box center [890, 457] width 1359 height 521
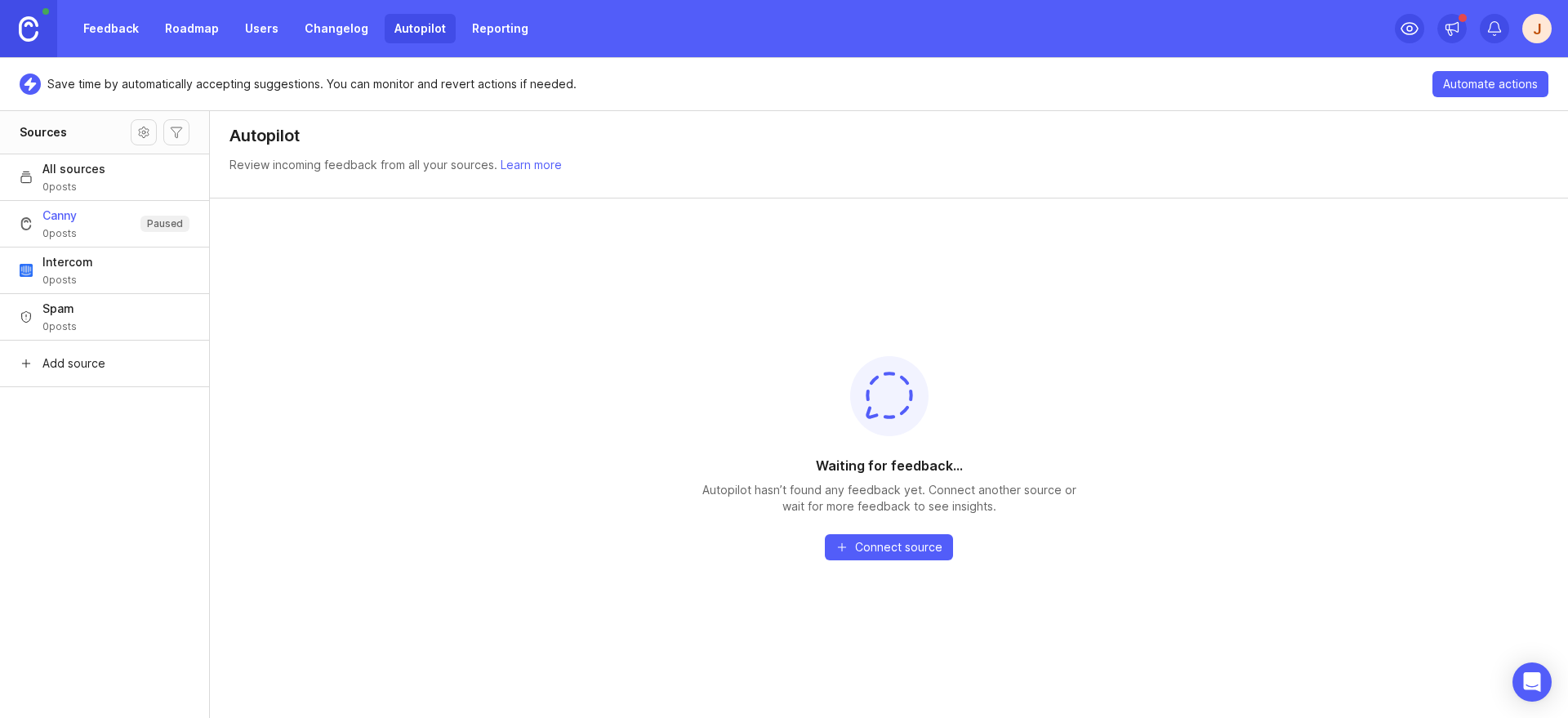
click at [140, 28] on link "Feedback" at bounding box center [111, 29] width 75 height 30
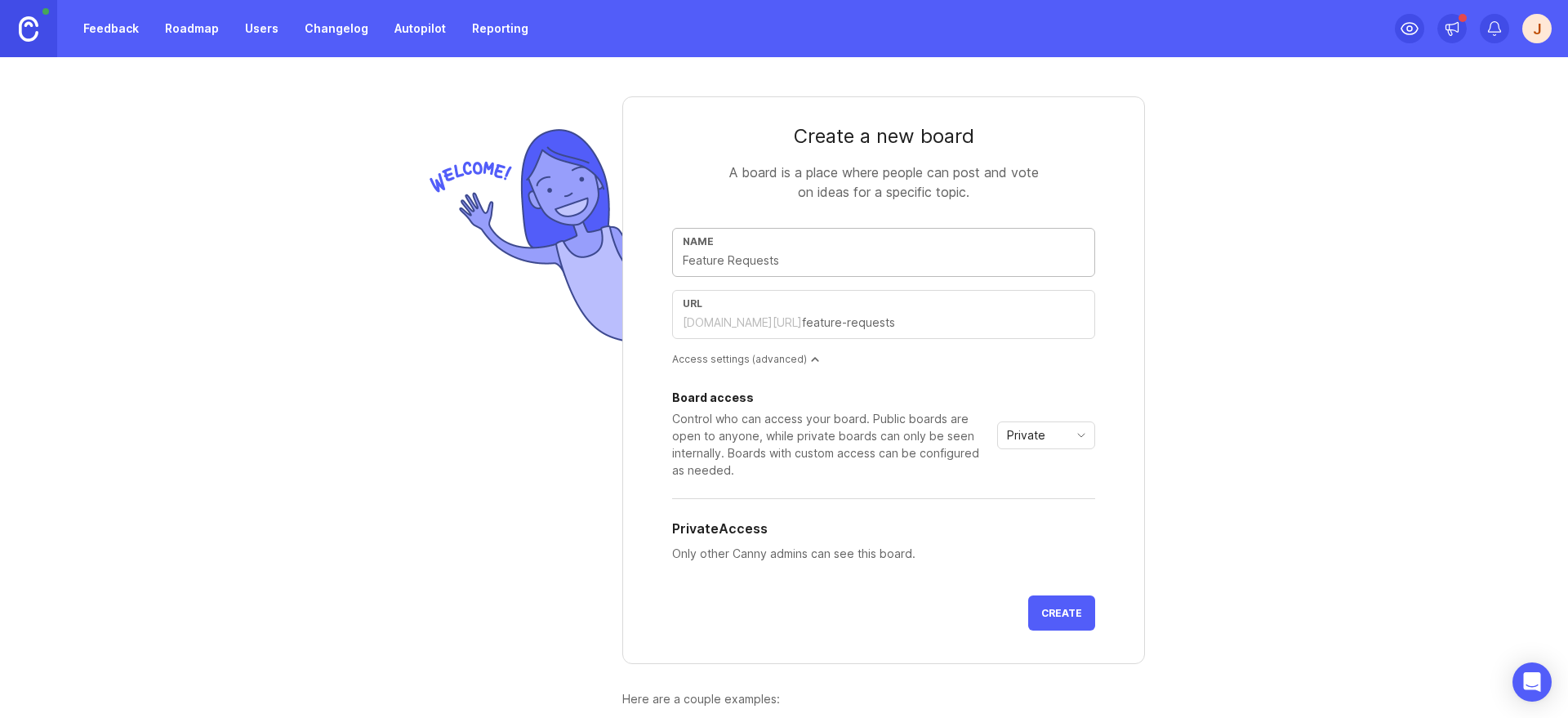
click at [31, 28] on img at bounding box center [29, 29] width 20 height 26
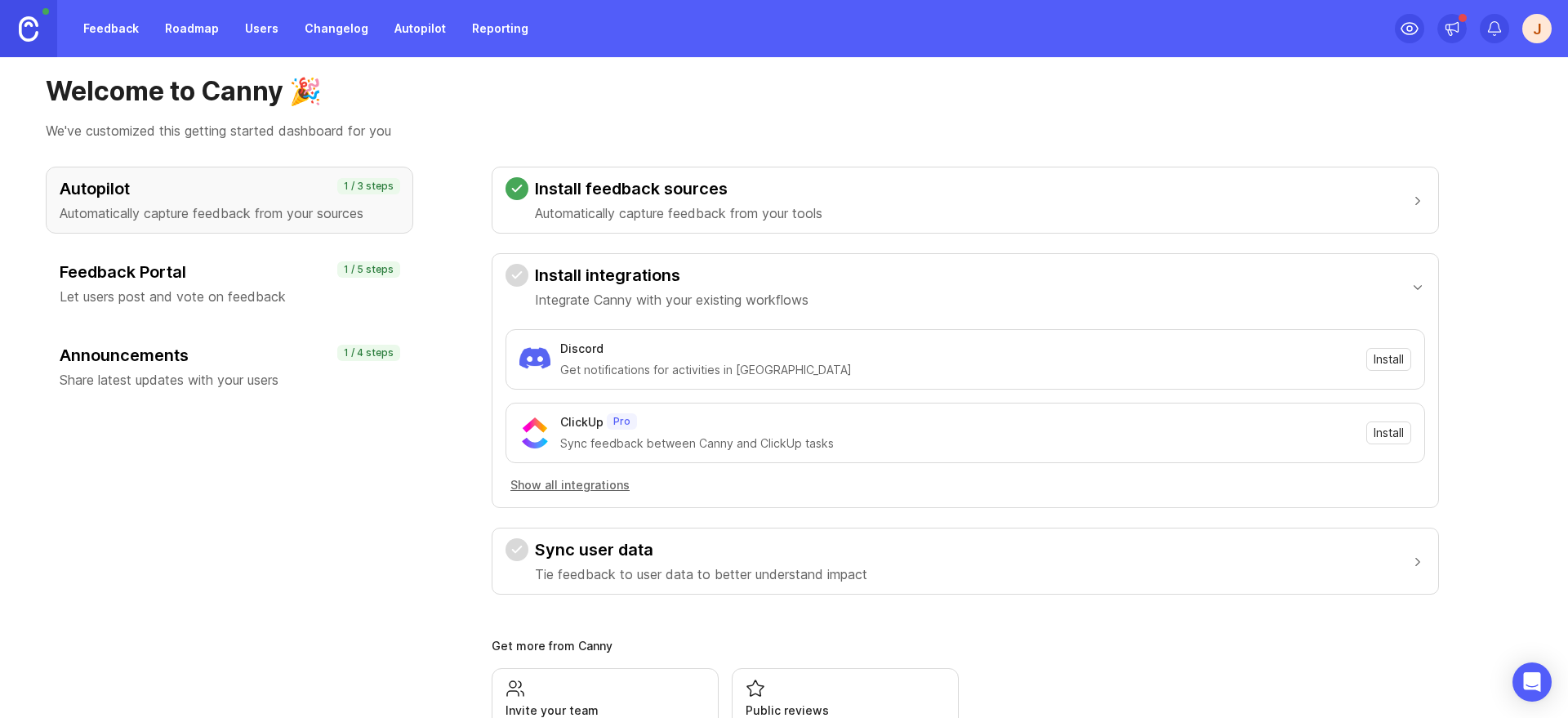
scroll to position [43, 0]
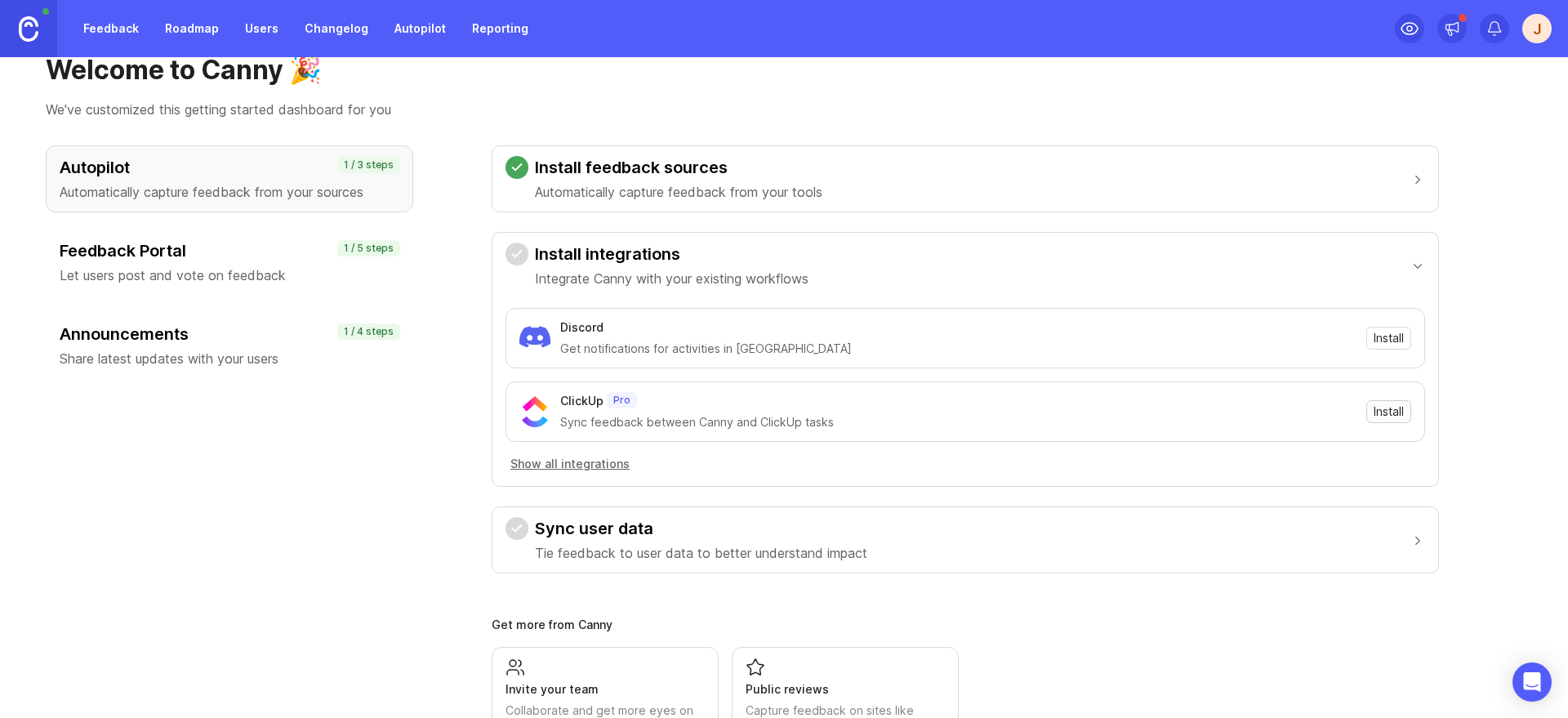
click at [1398, 415] on span "Install" at bounding box center [1388, 412] width 30 height 16
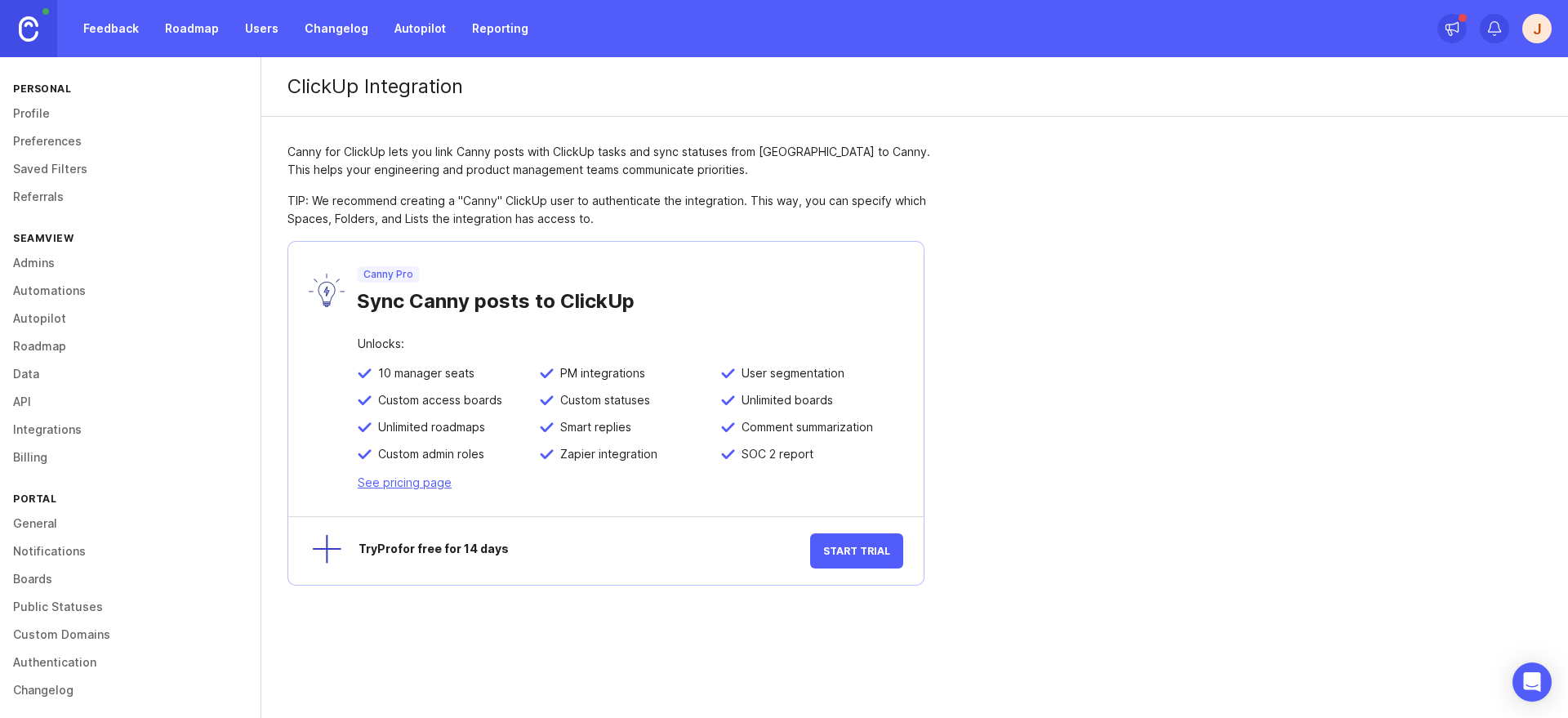
click at [23, 35] on img at bounding box center [29, 29] width 20 height 26
